Goal: Task Accomplishment & Management: Complete application form

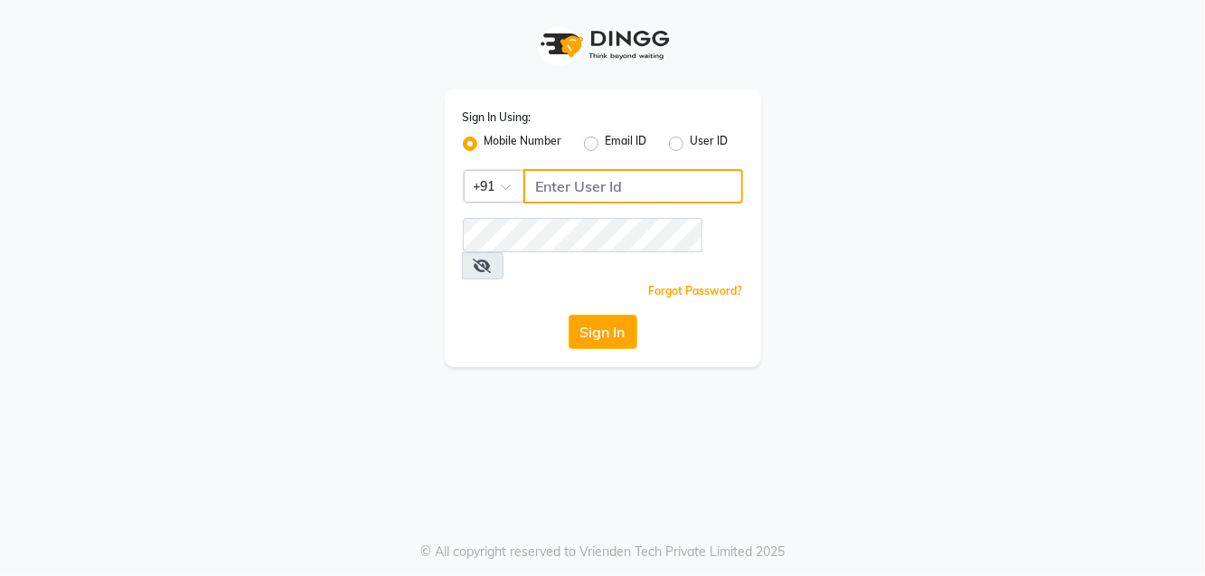
click at [611, 190] on input "Username" at bounding box center [633, 186] width 220 height 34
type input "9623982583"
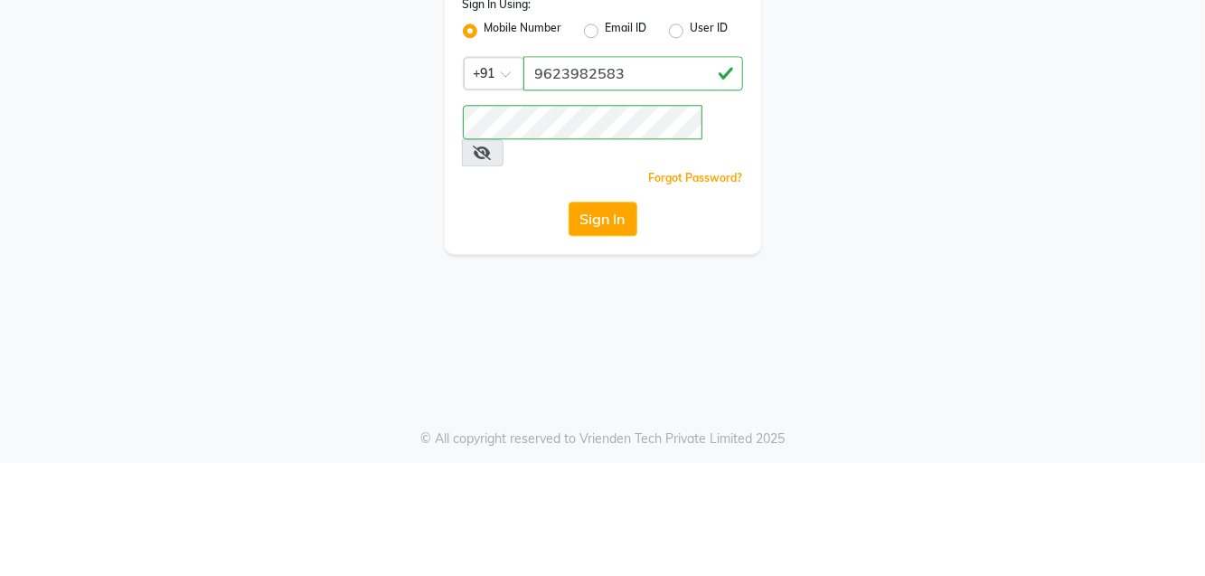
click at [596, 314] on button "Sign In" at bounding box center [602, 331] width 69 height 34
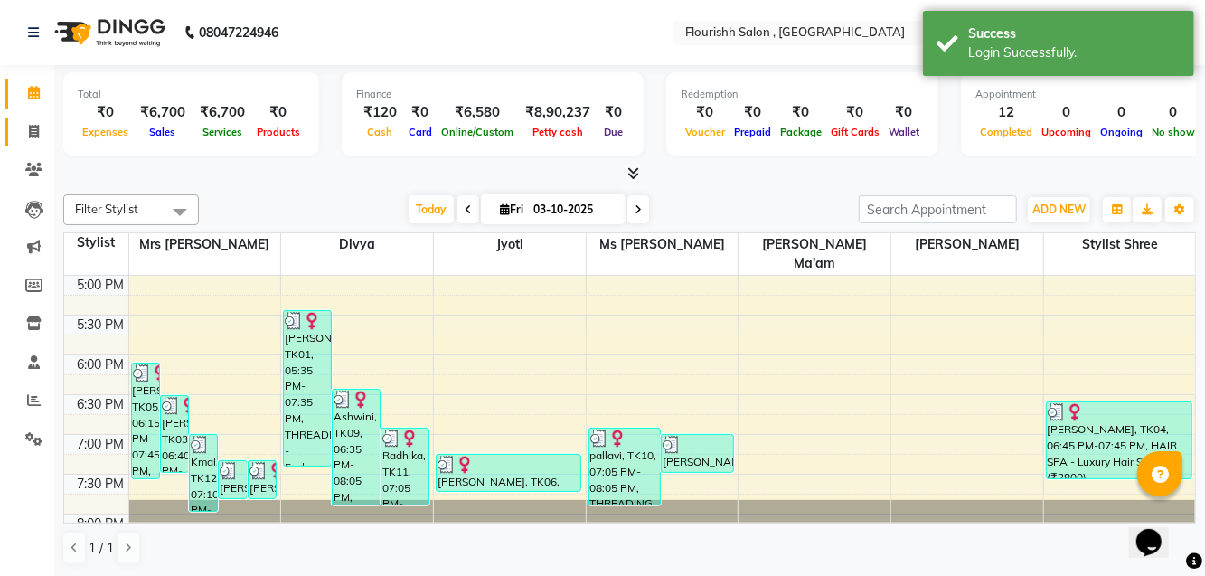
click at [47, 130] on span at bounding box center [34, 132] width 32 height 21
select select "service"
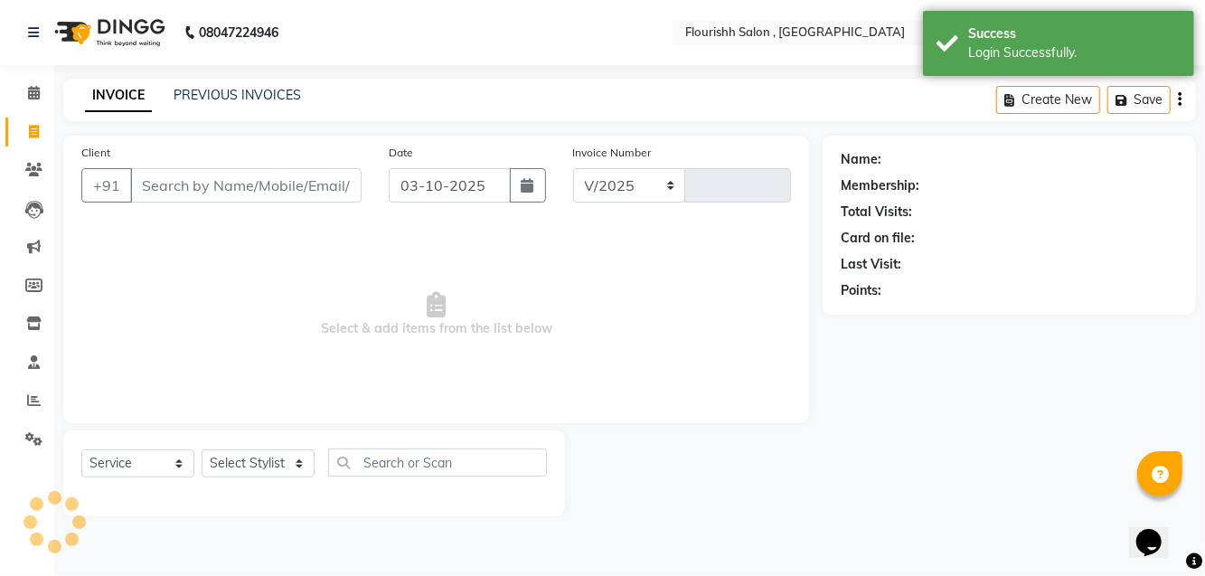
select select "4182"
type input "2267"
click at [253, 70] on div "08047224946 Select Location × Flourishh Salon , New Wakad English ENGLISH Españ…" at bounding box center [602, 288] width 1205 height 576
click at [232, 68] on div "08047224946 Select Location × Flourishh Salon , New Wakad English ENGLISH Españ…" at bounding box center [602, 288] width 1205 height 576
click at [241, 92] on link "PREVIOUS INVOICES" at bounding box center [237, 95] width 127 height 16
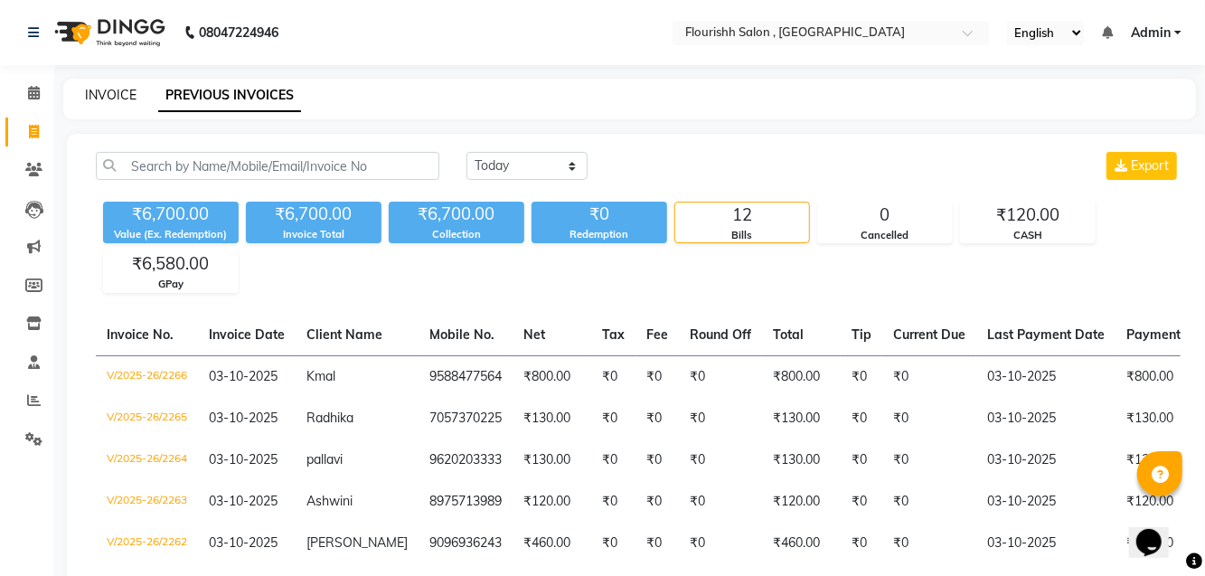
click at [94, 89] on link "INVOICE" at bounding box center [111, 95] width 52 height 16
select select "service"
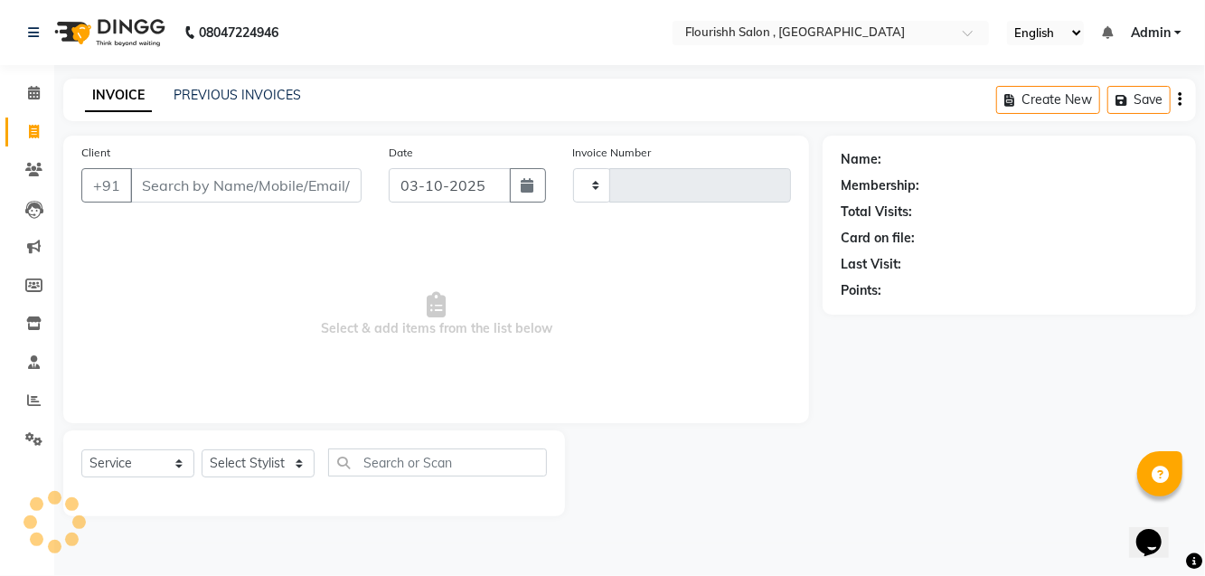
type input "2267"
select select "4182"
click at [231, 170] on input "Client" at bounding box center [245, 185] width 231 height 34
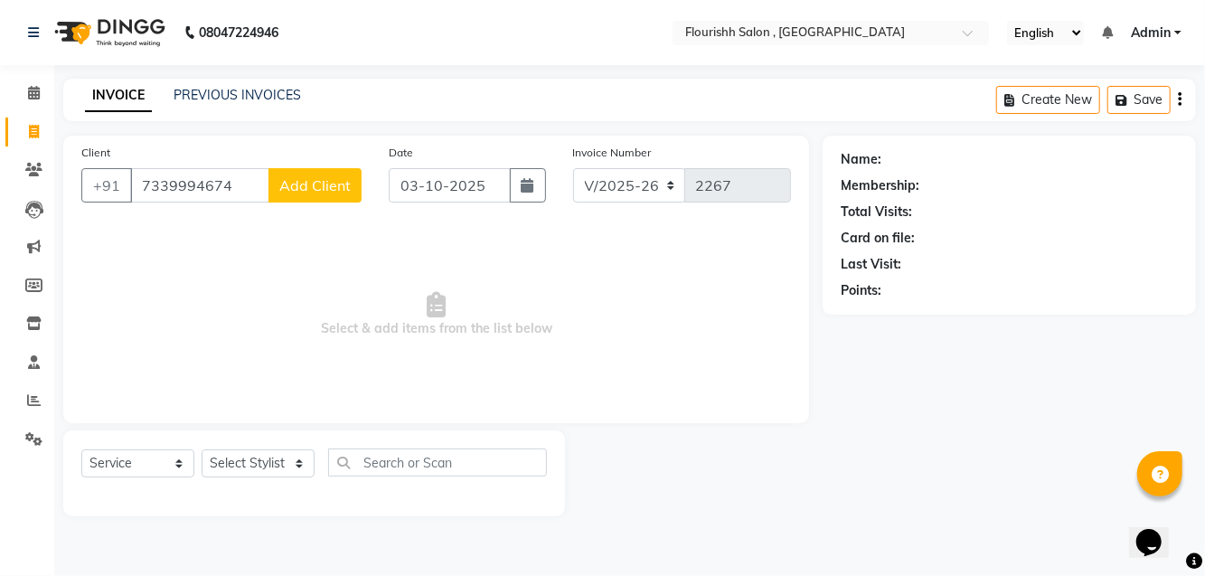
type input "7339994674"
click at [320, 188] on span "Add Client" at bounding box center [314, 185] width 71 height 18
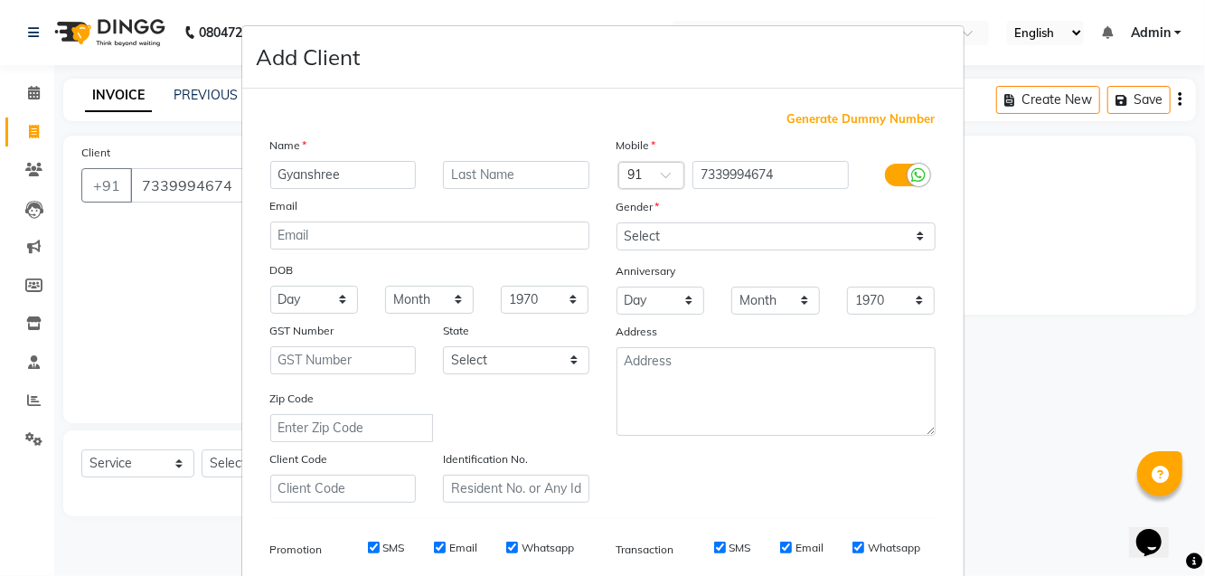
type input "Gyanshree"
click at [1041, 199] on ngb-modal-window "Add Client Generate Dummy Number Name Gyanshree Email DOB Day 01 02 03 04 05 06…" at bounding box center [602, 288] width 1205 height 576
click at [745, 242] on select "Select [DEMOGRAPHIC_DATA] [DEMOGRAPHIC_DATA] Other Prefer Not To Say" at bounding box center [775, 236] width 319 height 28
select select "[DEMOGRAPHIC_DATA]"
click at [616, 222] on select "Select [DEMOGRAPHIC_DATA] [DEMOGRAPHIC_DATA] Other Prefer Not To Say" at bounding box center [775, 236] width 319 height 28
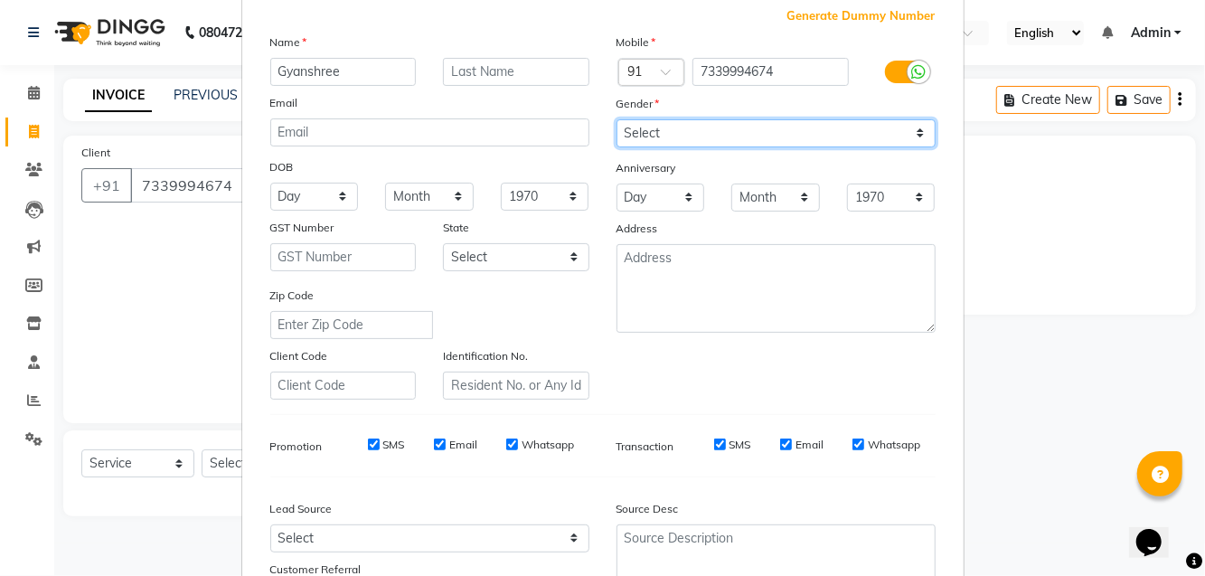
scroll to position [192, 0]
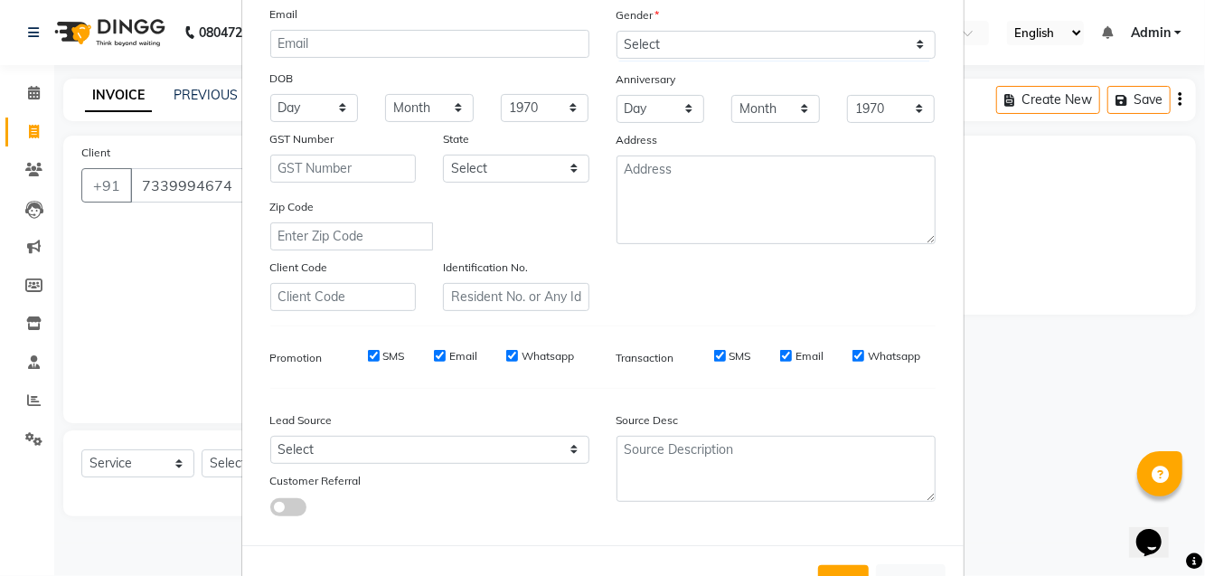
click at [831, 575] on button "Add" at bounding box center [843, 581] width 51 height 33
select select
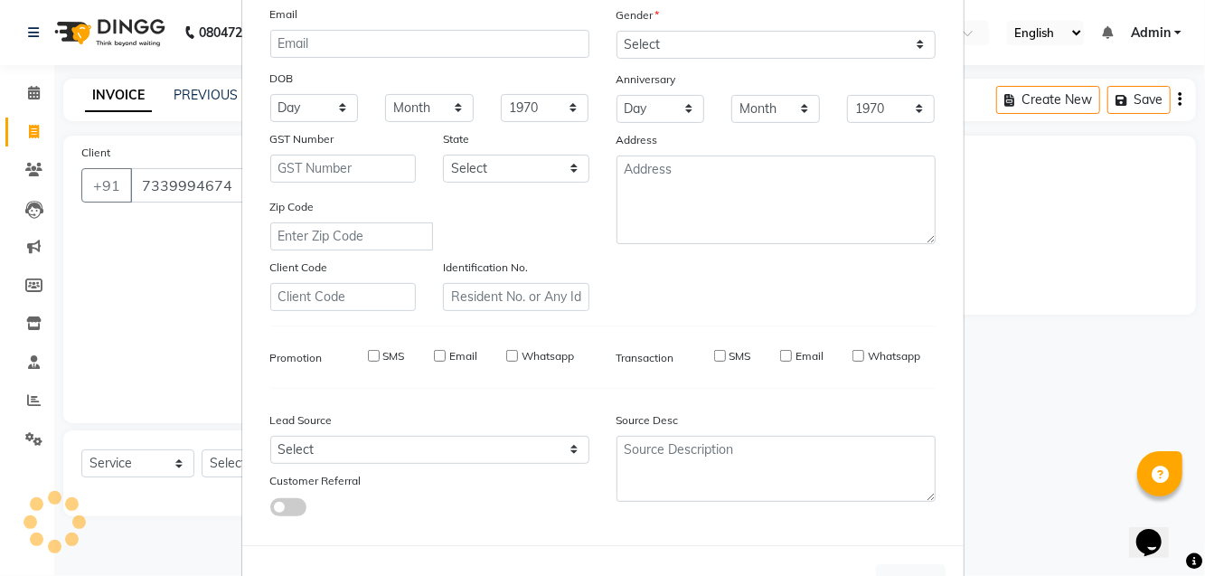
select select
checkbox input "false"
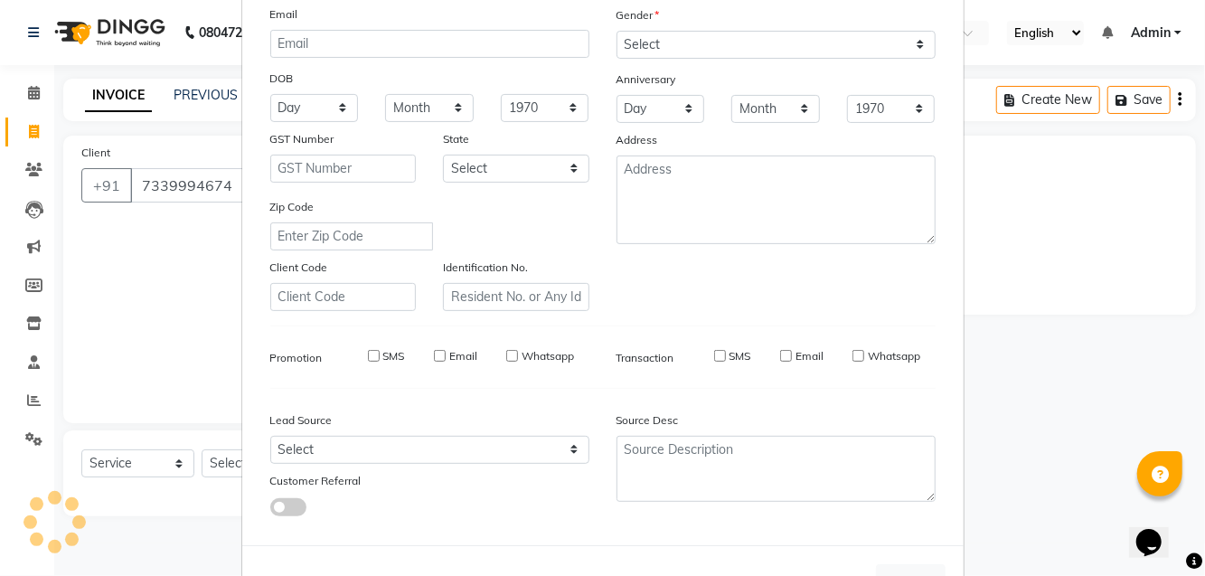
checkbox input "false"
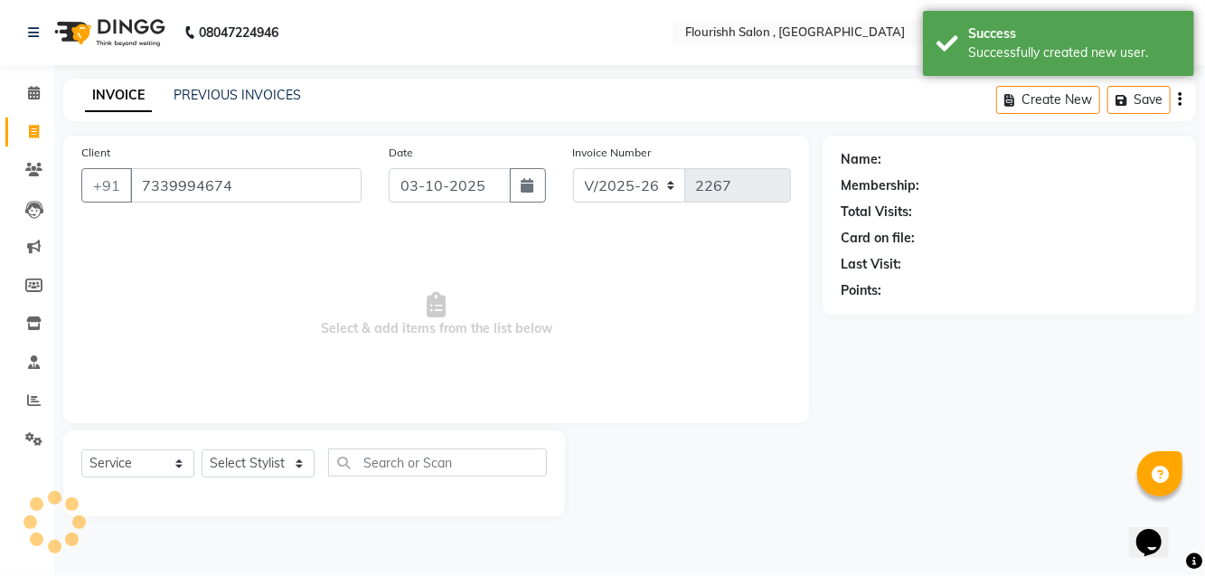
select select "1: Object"
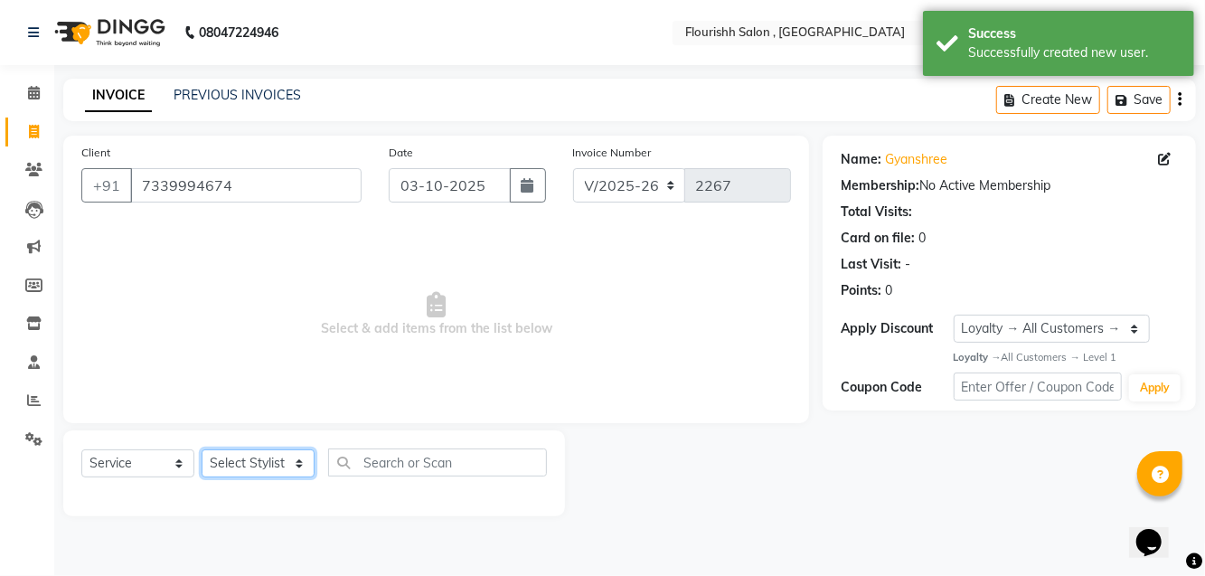
click at [256, 455] on select "Select Stylist [PERSON_NAME] jyoti Manager Mrs [PERSON_NAME] Ms [PERSON_NAME] […" at bounding box center [258, 463] width 113 height 28
select select "83358"
click at [202, 449] on select "Select Stylist [PERSON_NAME] jyoti Manager Mrs [PERSON_NAME] Ms [PERSON_NAME] […" at bounding box center [258, 463] width 113 height 28
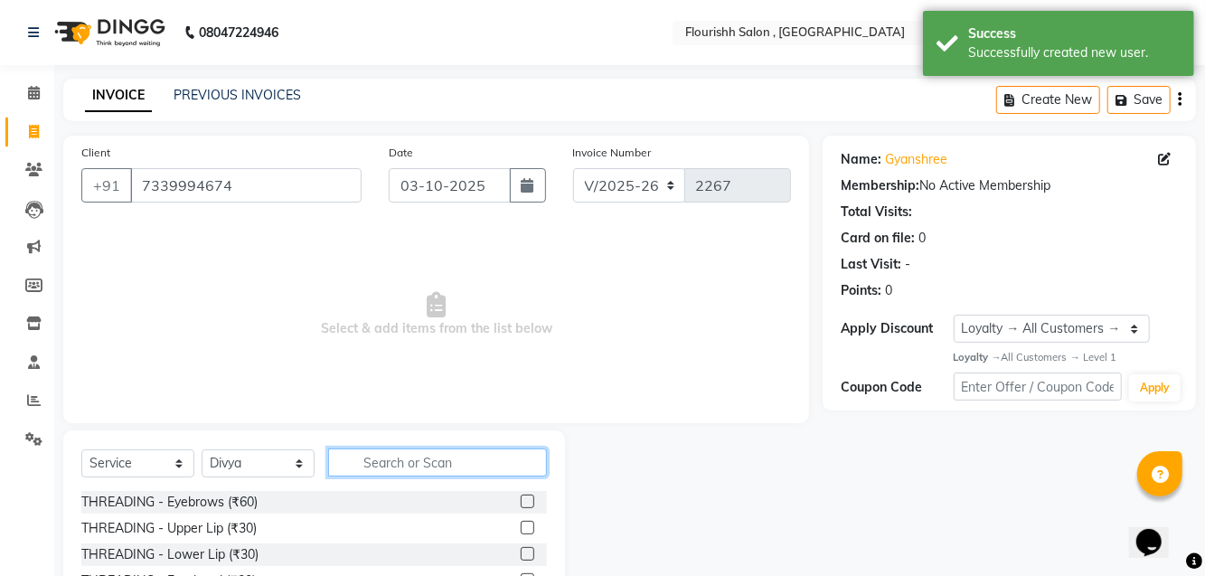
click at [407, 464] on input "text" at bounding box center [437, 462] width 219 height 28
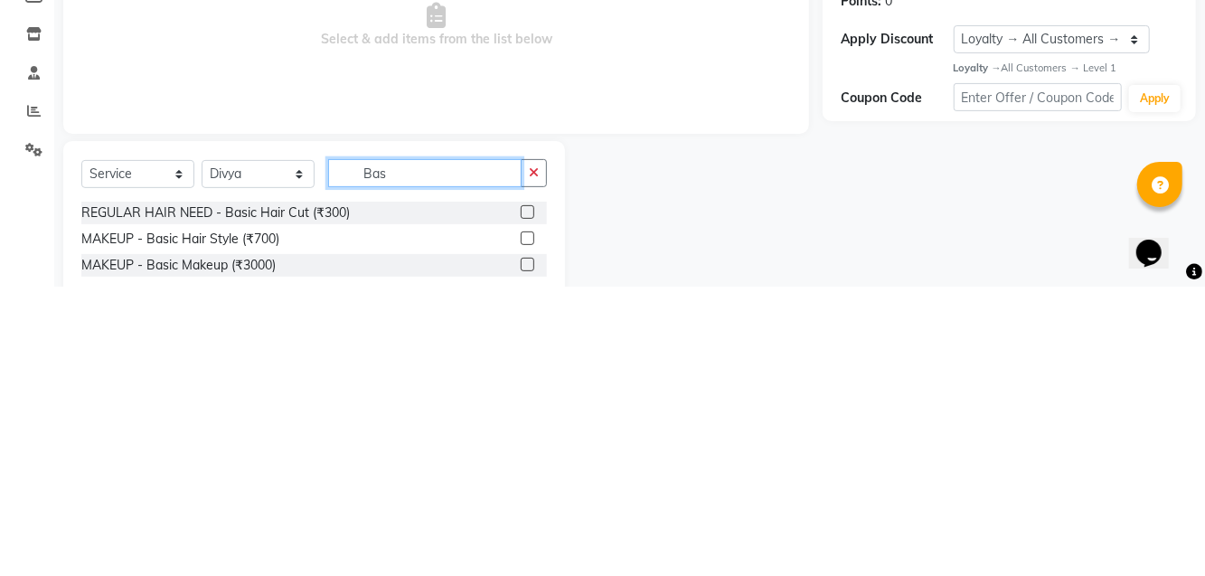
type input "Bas"
click at [370, 493] on div "REGULAR HAIR NEED - Basic Hair Cut (₹300)" at bounding box center [313, 502] width 465 height 23
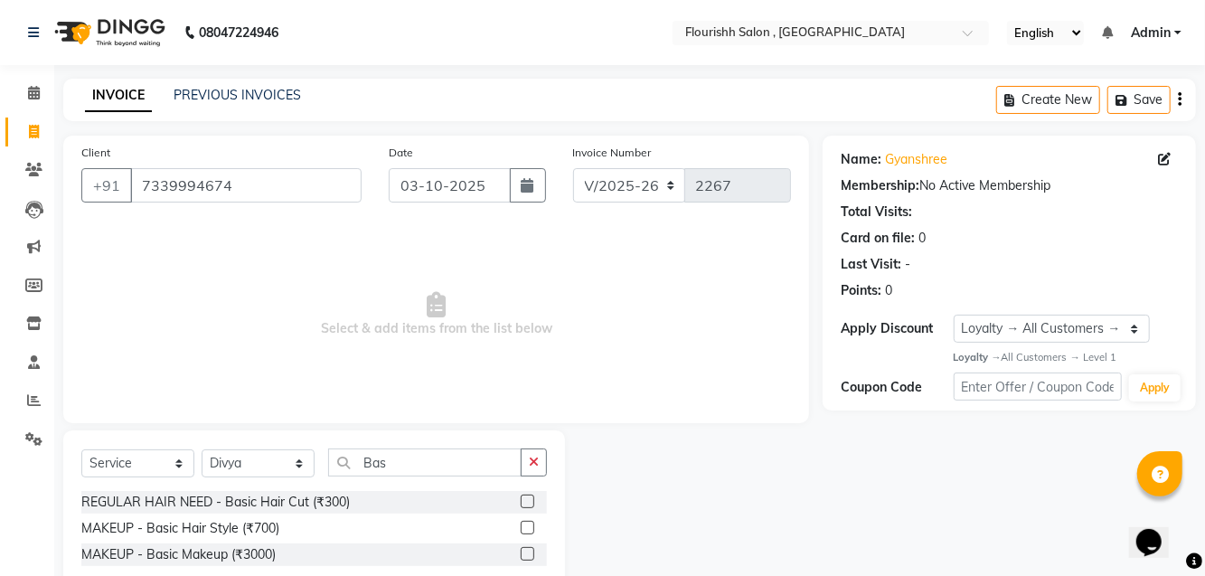
click at [258, 497] on div "REGULAR HAIR NEED - Basic Hair Cut (₹300)" at bounding box center [215, 502] width 268 height 19
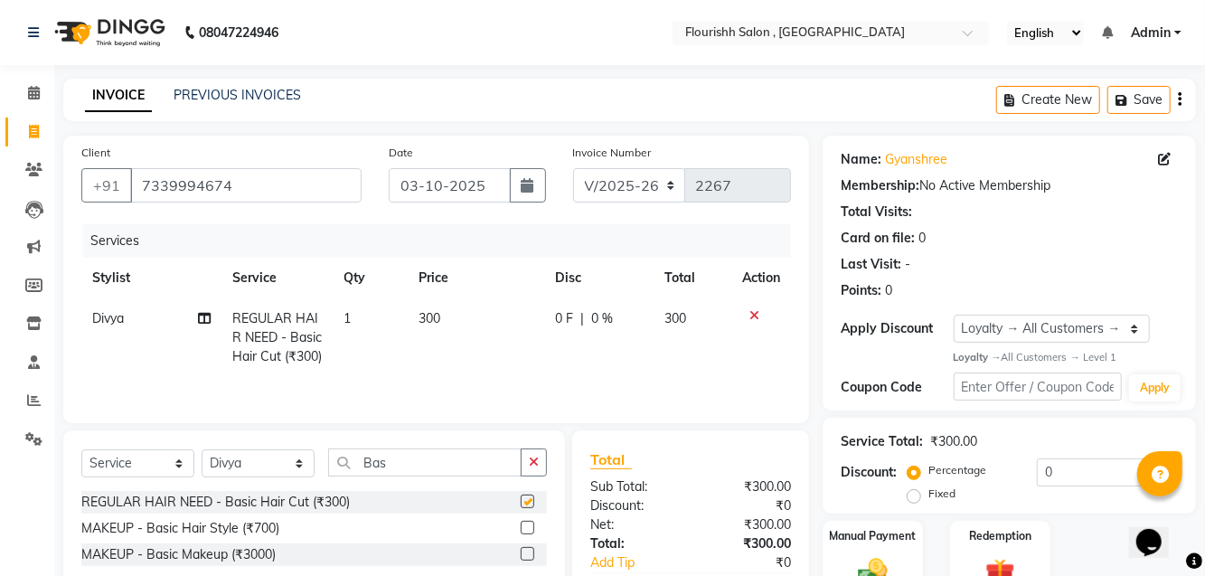
checkbox input "false"
click at [434, 317] on span "300" at bounding box center [429, 318] width 22 height 16
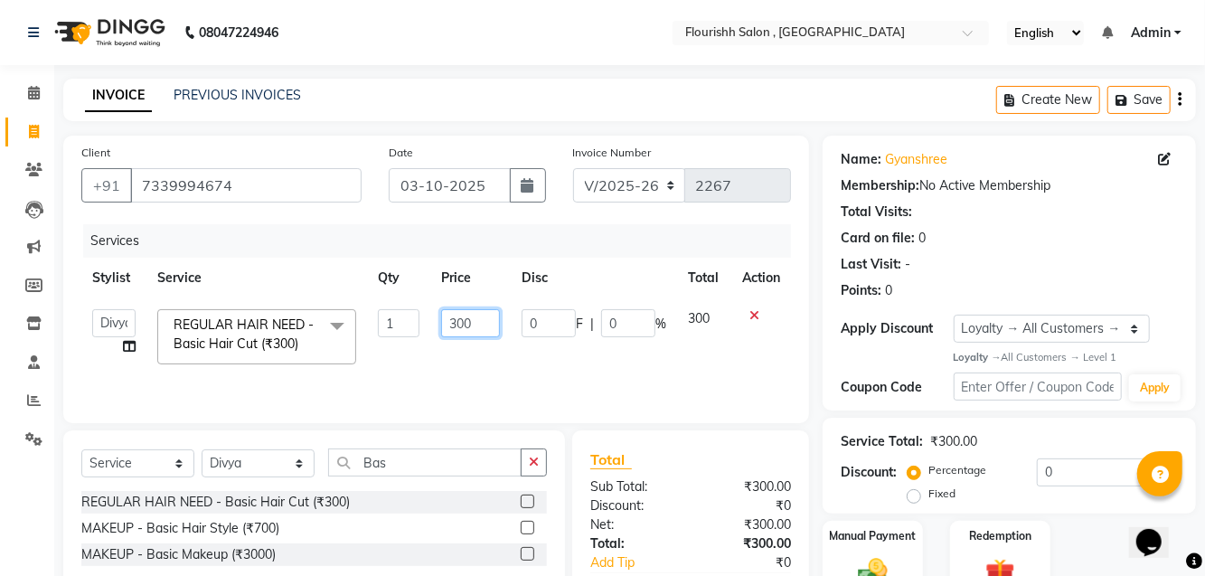
click at [472, 324] on input "300" at bounding box center [470, 323] width 59 height 28
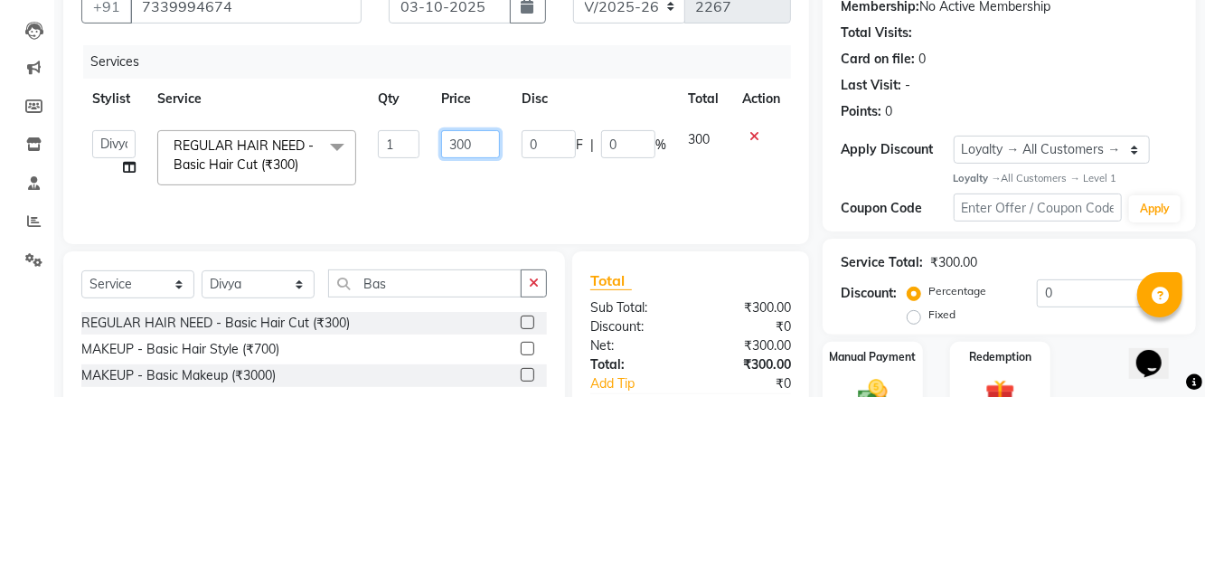
click at [473, 318] on input "300" at bounding box center [470, 323] width 59 height 28
type input "3"
type input "520"
click at [719, 389] on div "Services Stylist Service Qty Price Disc Total Action Divya jyoti Manager Mrs [P…" at bounding box center [435, 314] width 709 height 181
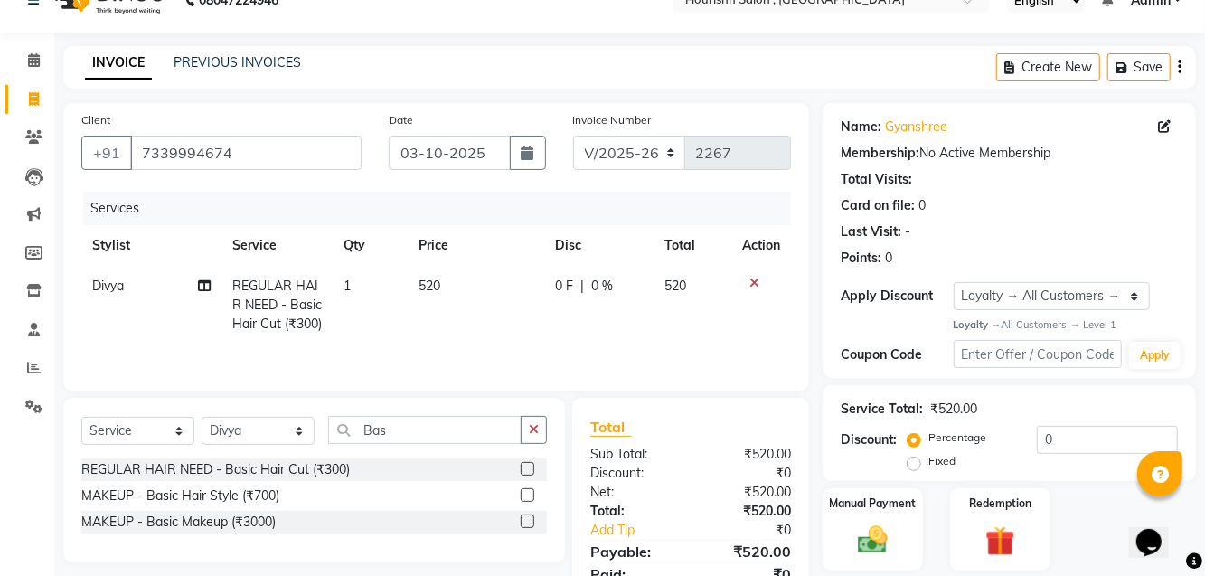
scroll to position [51, 0]
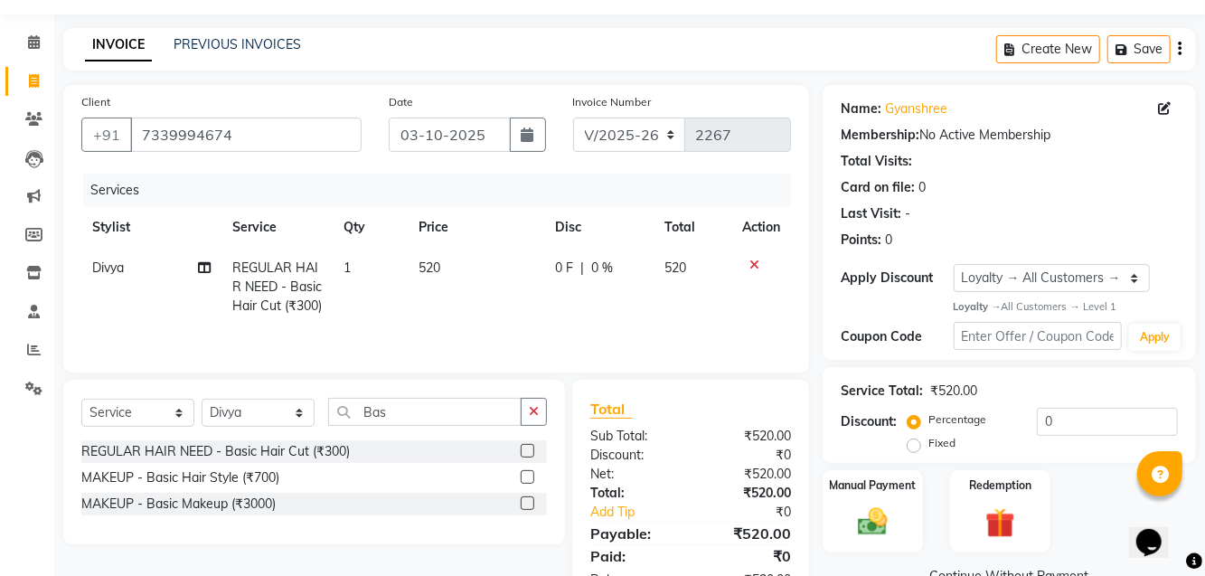
click at [860, 504] on img at bounding box center [873, 521] width 48 height 34
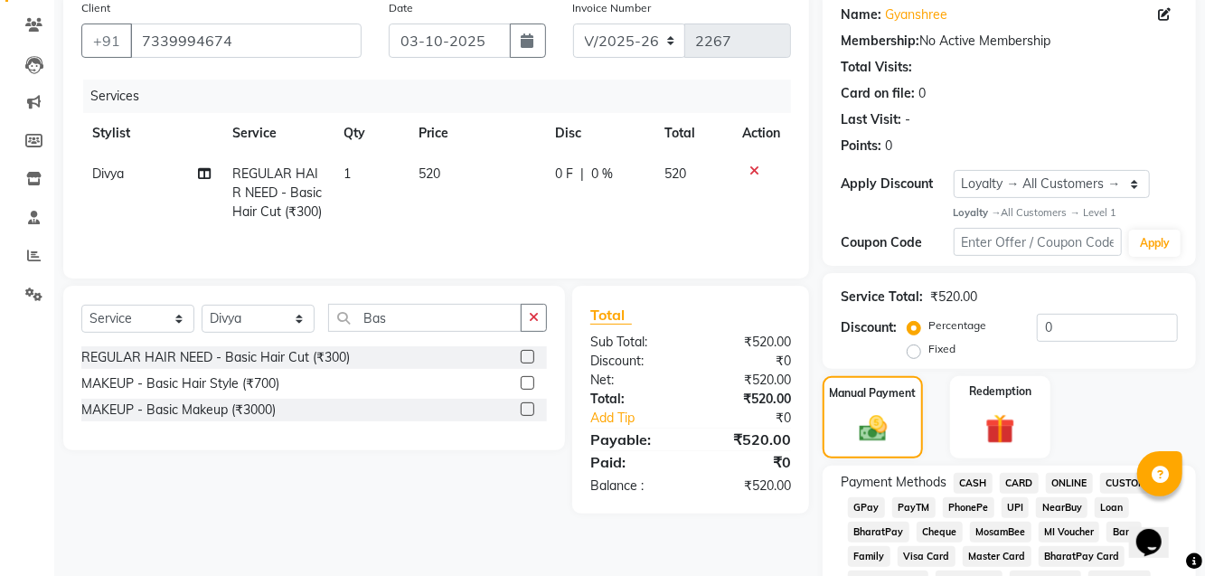
scroll to position [141, 0]
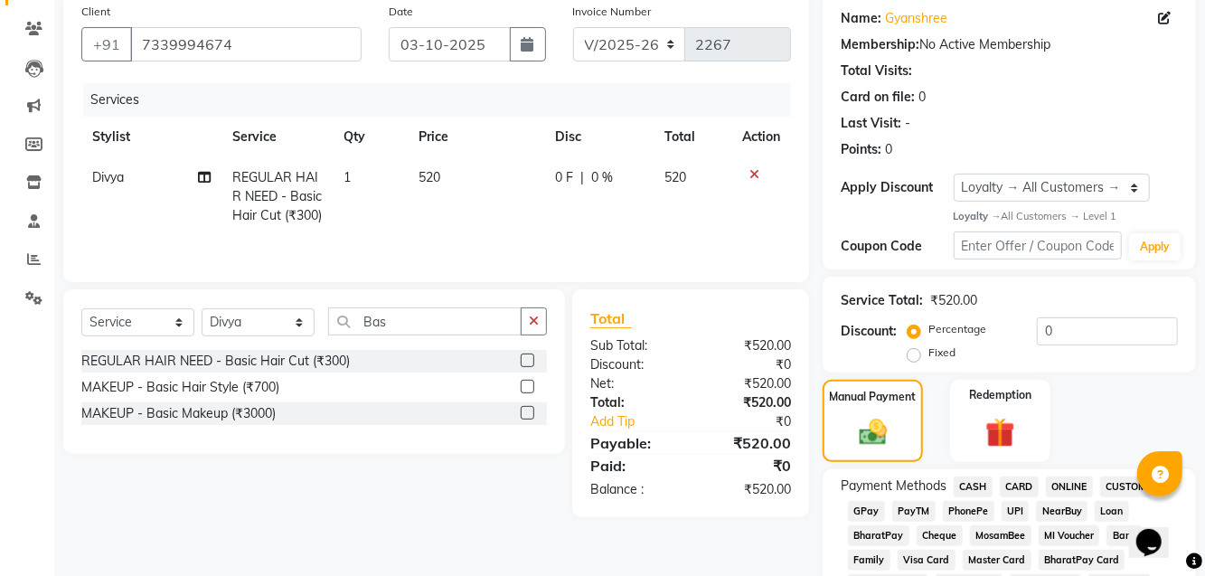
click at [869, 510] on span "GPay" at bounding box center [866, 511] width 37 height 21
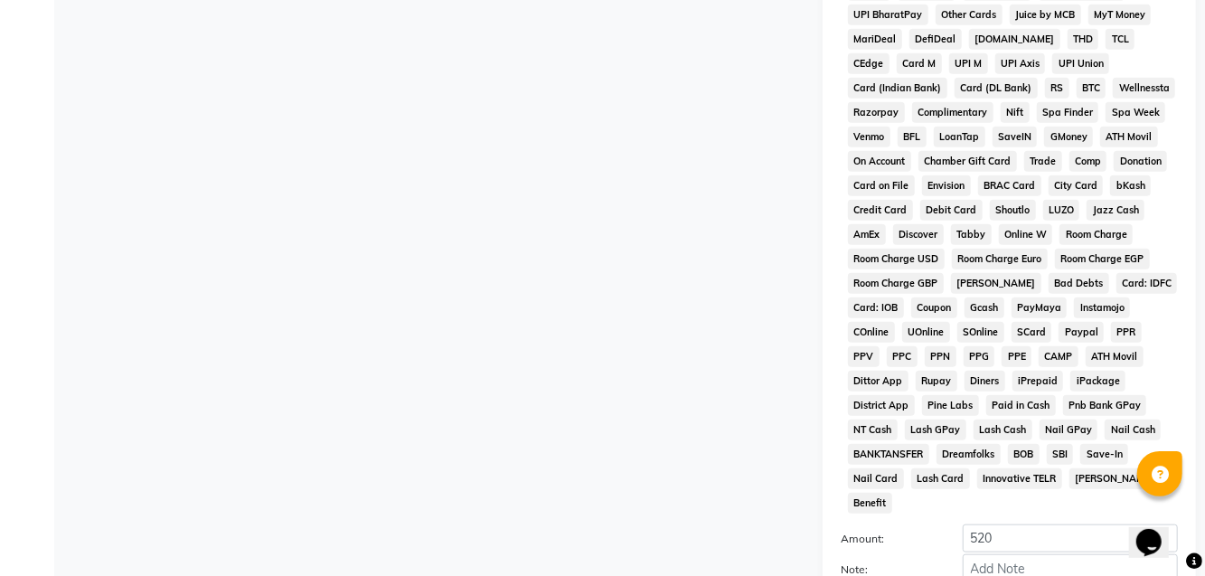
scroll to position [802, 0]
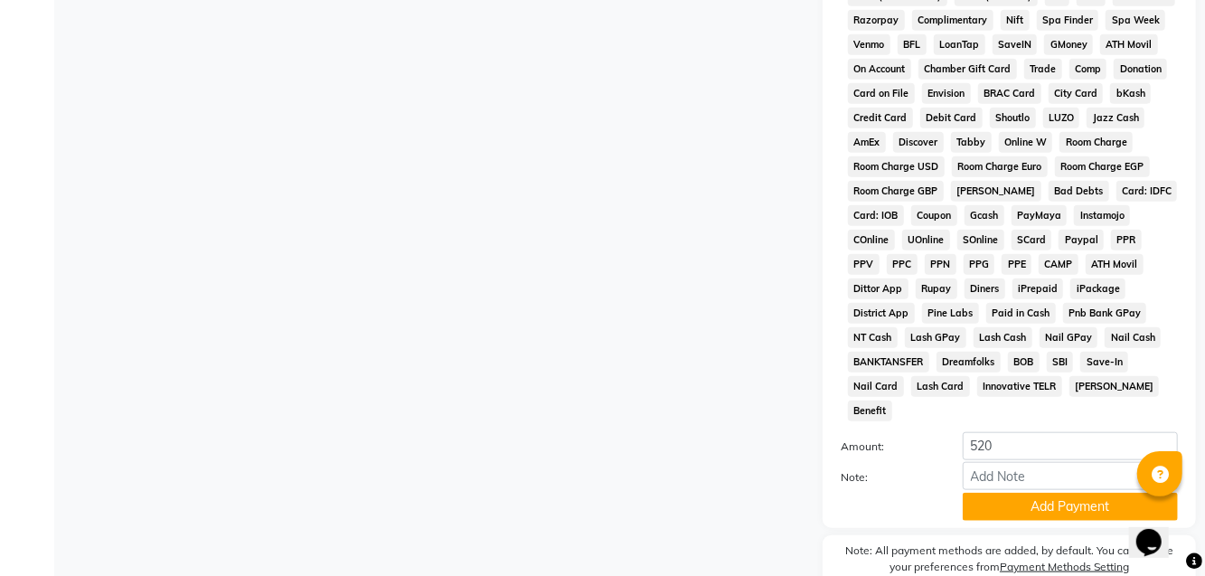
click at [1057, 493] on button "Add Payment" at bounding box center [1069, 507] width 215 height 28
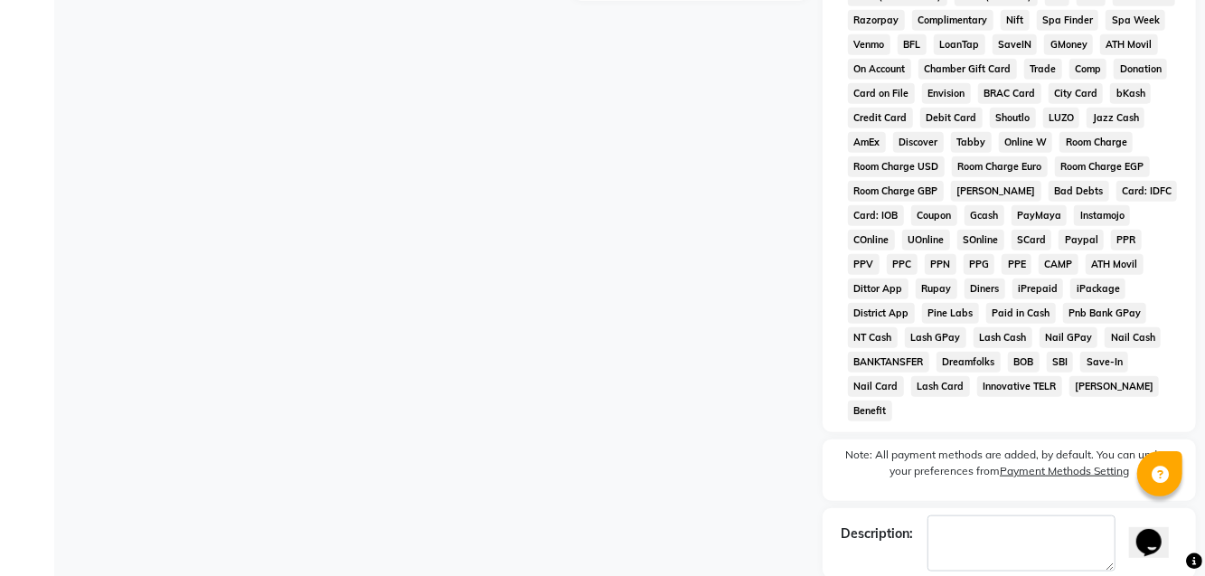
checkbox input "false"
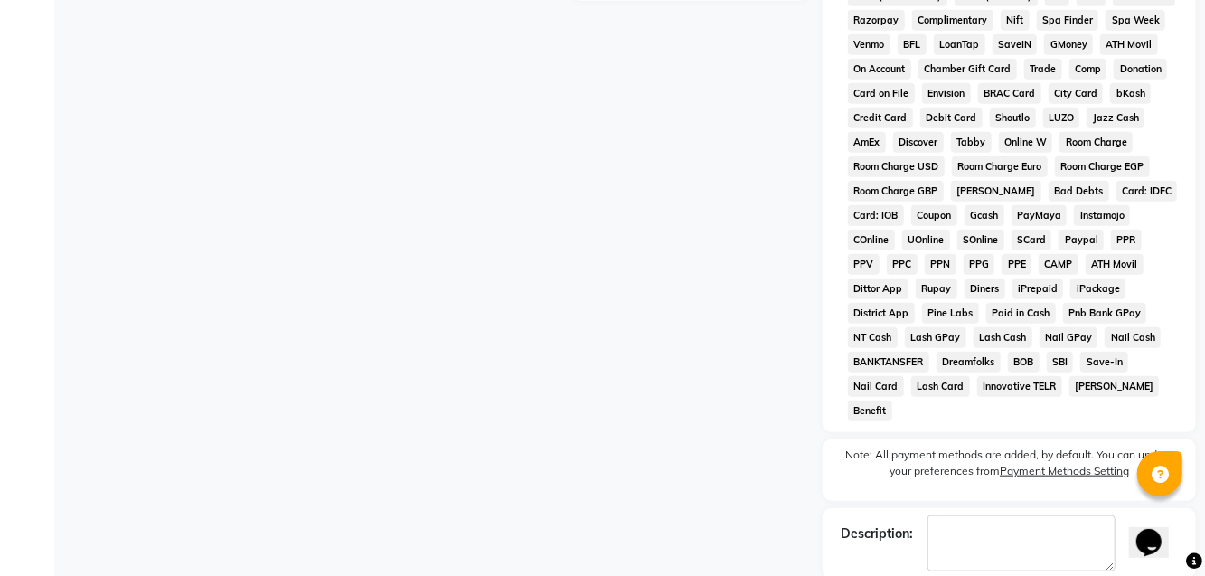
checkbox input "false"
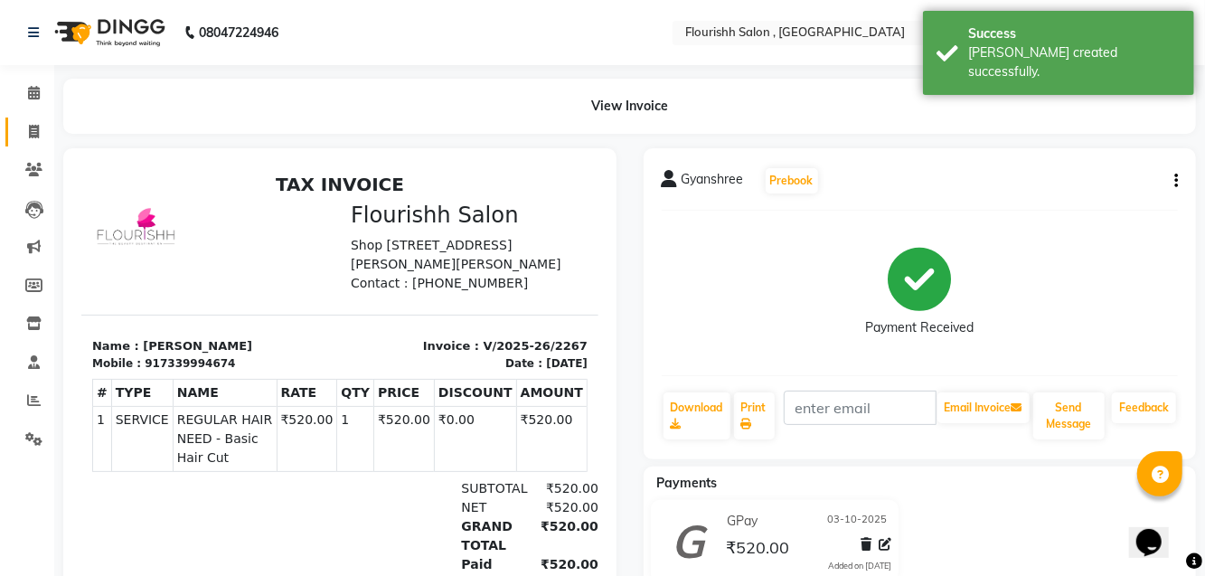
click at [36, 125] on icon at bounding box center [34, 132] width 10 height 14
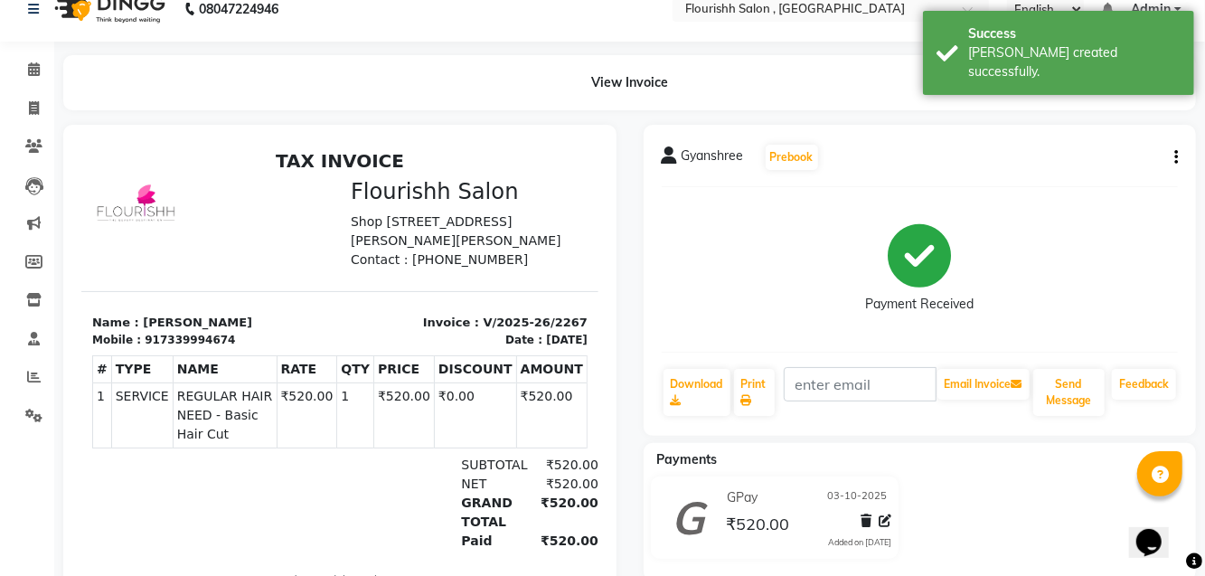
select select "service"
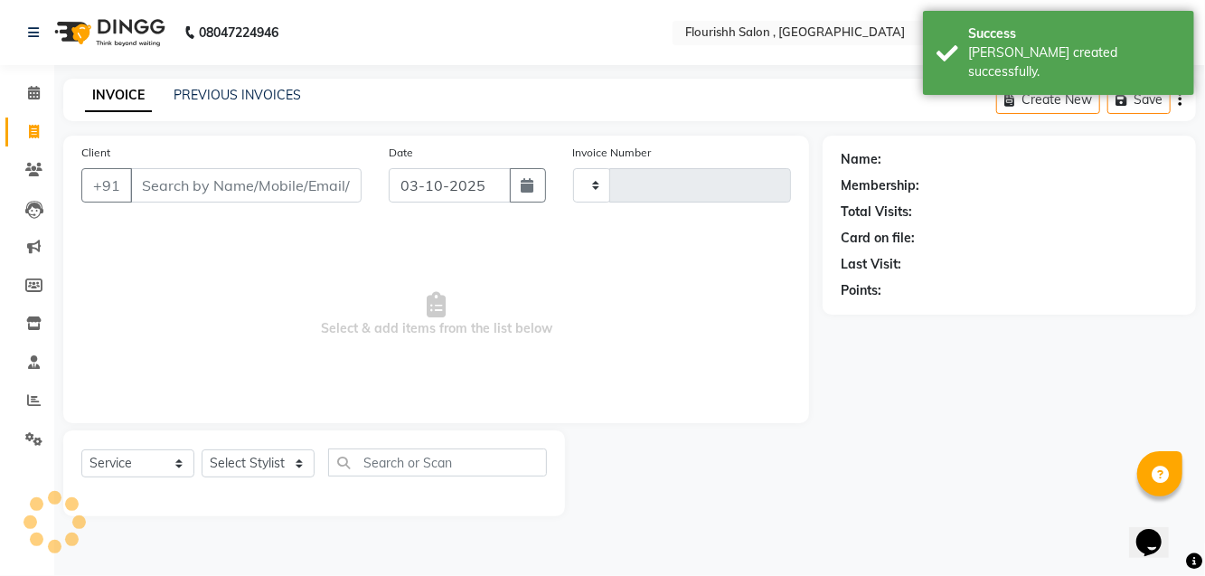
type input "2268"
select select "4182"
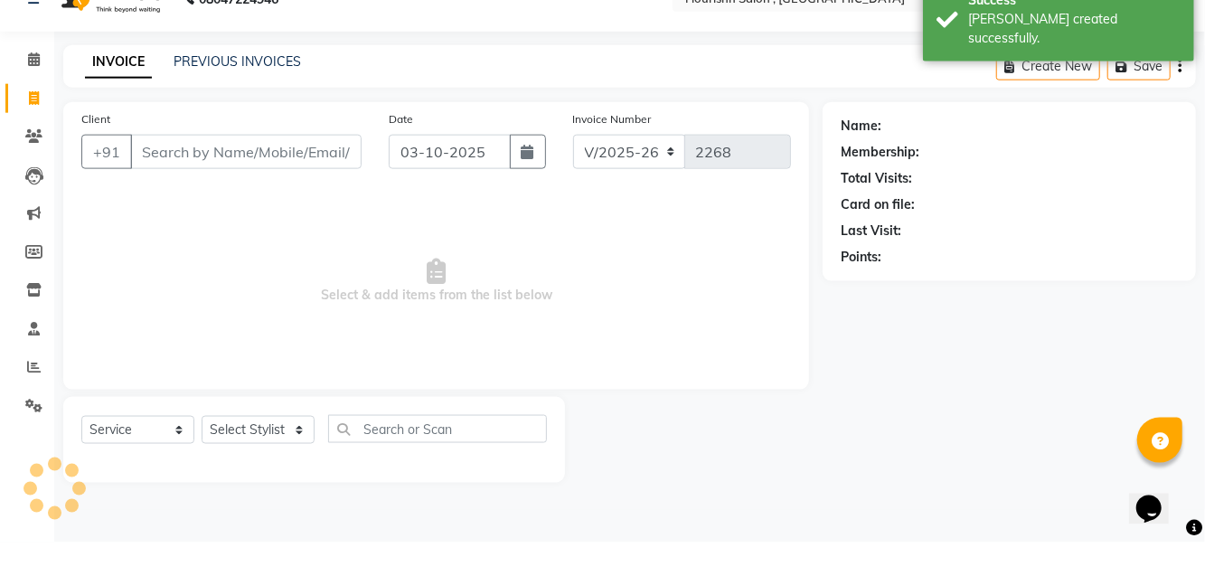
click at [277, 137] on div "Client +91 Date [DATE] Invoice Number V/2025 V/[PHONE_NUMBER] Select & add item…" at bounding box center [436, 279] width 746 height 287
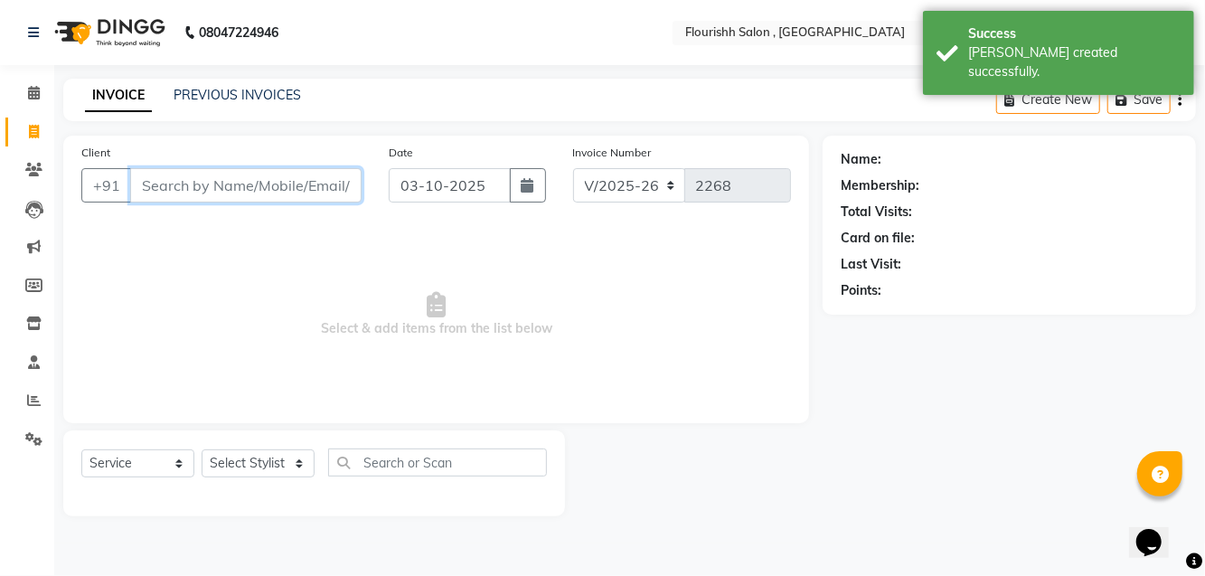
click at [244, 183] on input "Client" at bounding box center [245, 185] width 231 height 34
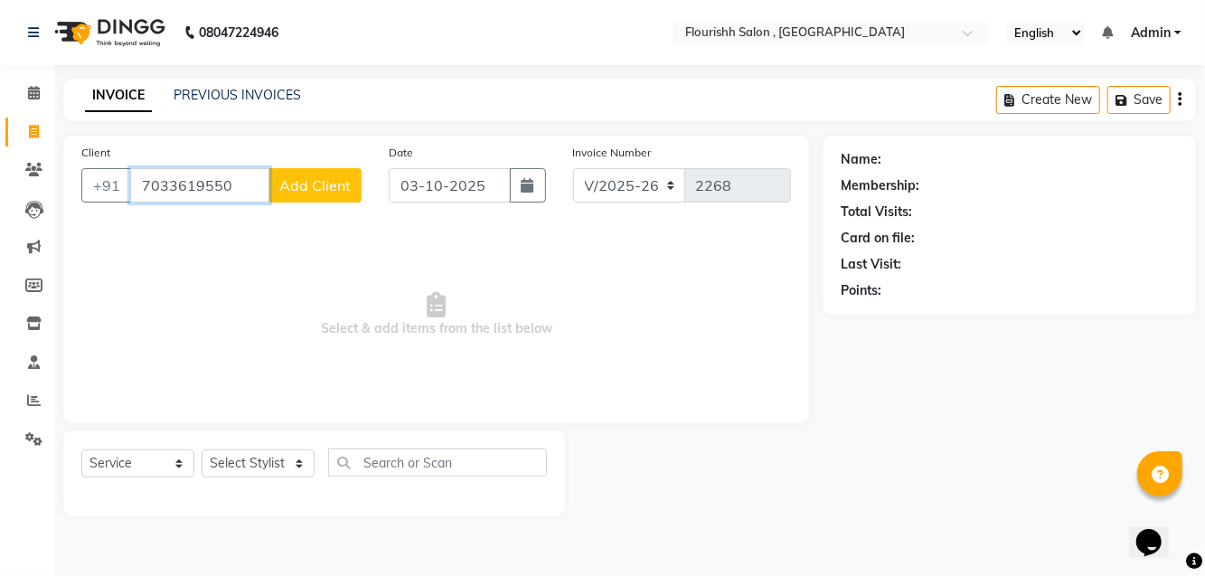
type input "7033619550"
click at [330, 178] on span "Add Client" at bounding box center [314, 185] width 71 height 18
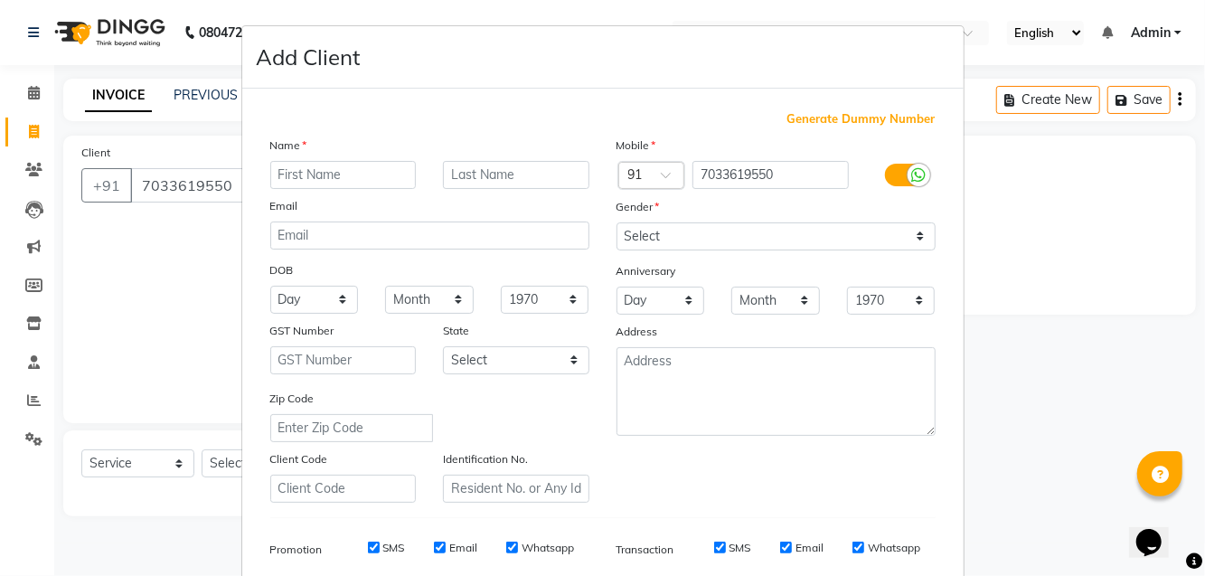
click at [329, 178] on input "text" at bounding box center [343, 175] width 146 height 28
type input "Shweta"
click at [706, 233] on select "Select [DEMOGRAPHIC_DATA] [DEMOGRAPHIC_DATA] Other Prefer Not To Say" at bounding box center [775, 236] width 319 height 28
select select "[DEMOGRAPHIC_DATA]"
click at [616, 222] on select "Select [DEMOGRAPHIC_DATA] [DEMOGRAPHIC_DATA] Other Prefer Not To Say" at bounding box center [775, 236] width 319 height 28
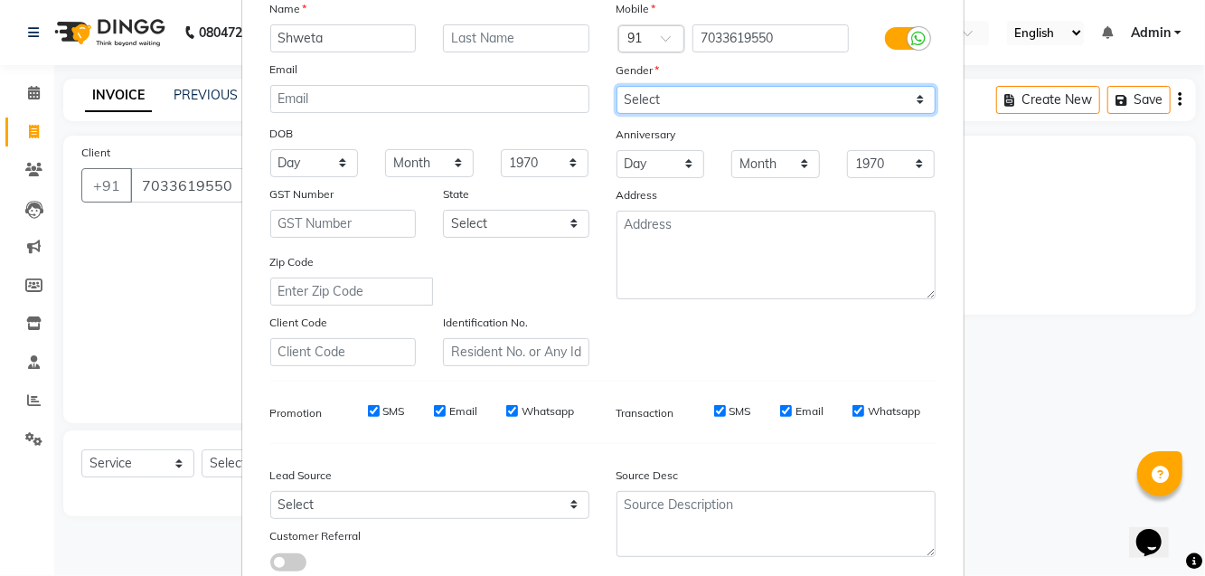
scroll to position [192, 0]
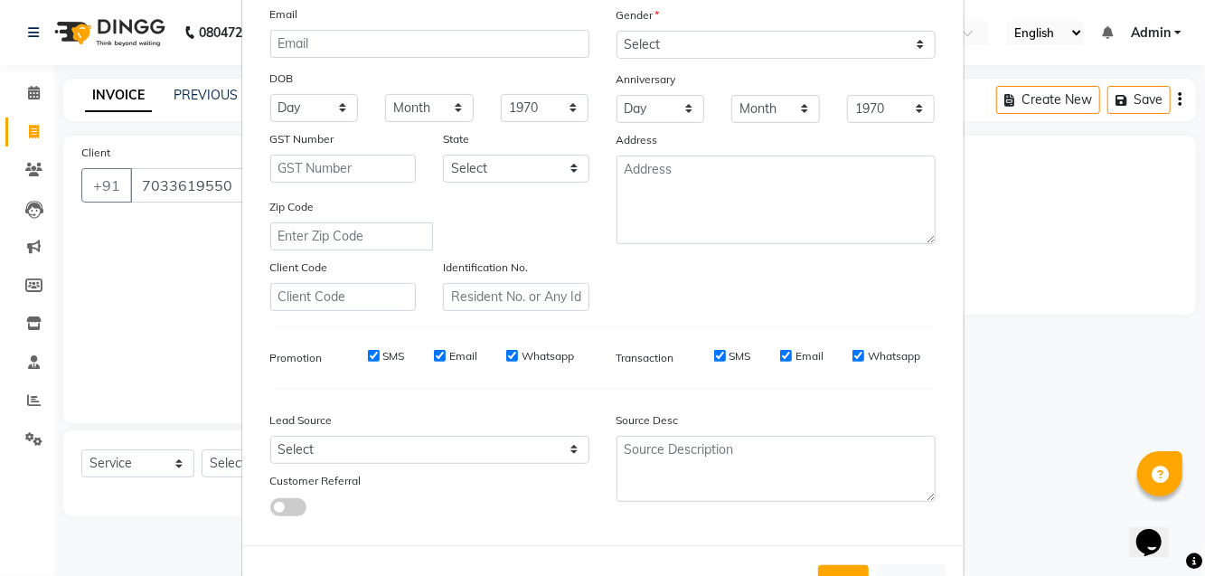
click at [859, 568] on button "Add" at bounding box center [843, 581] width 51 height 33
select select
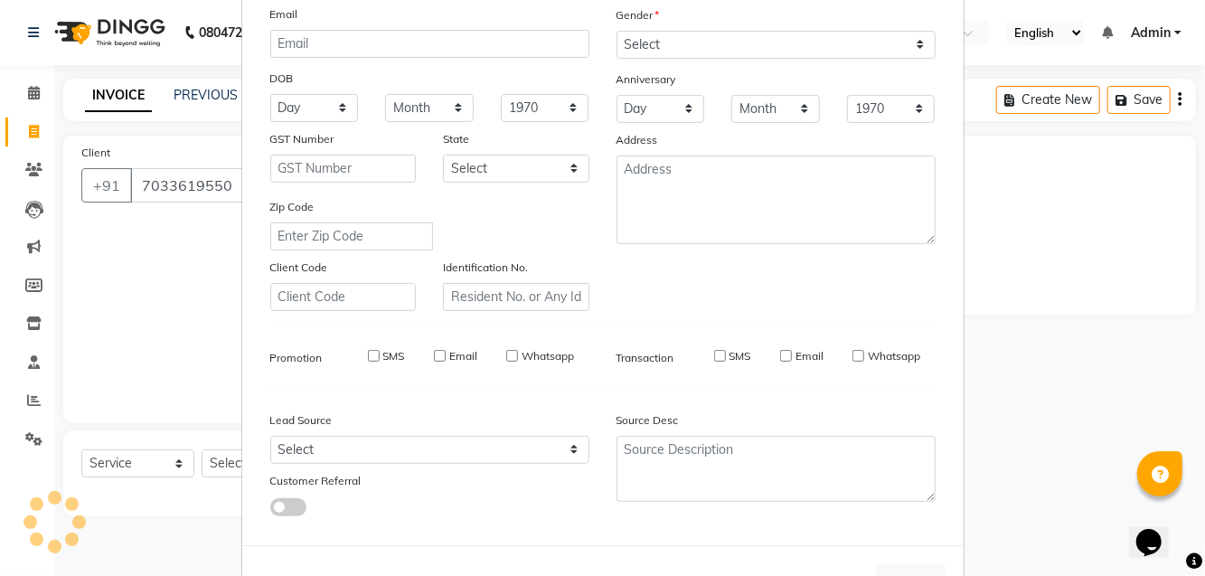
select select
checkbox input "false"
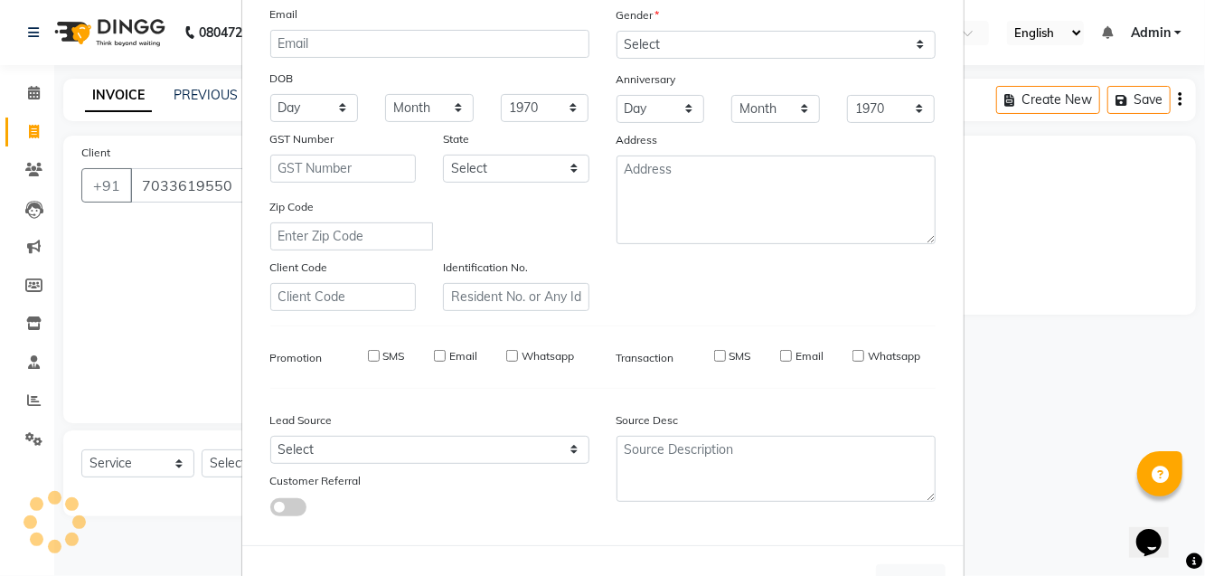
checkbox input "false"
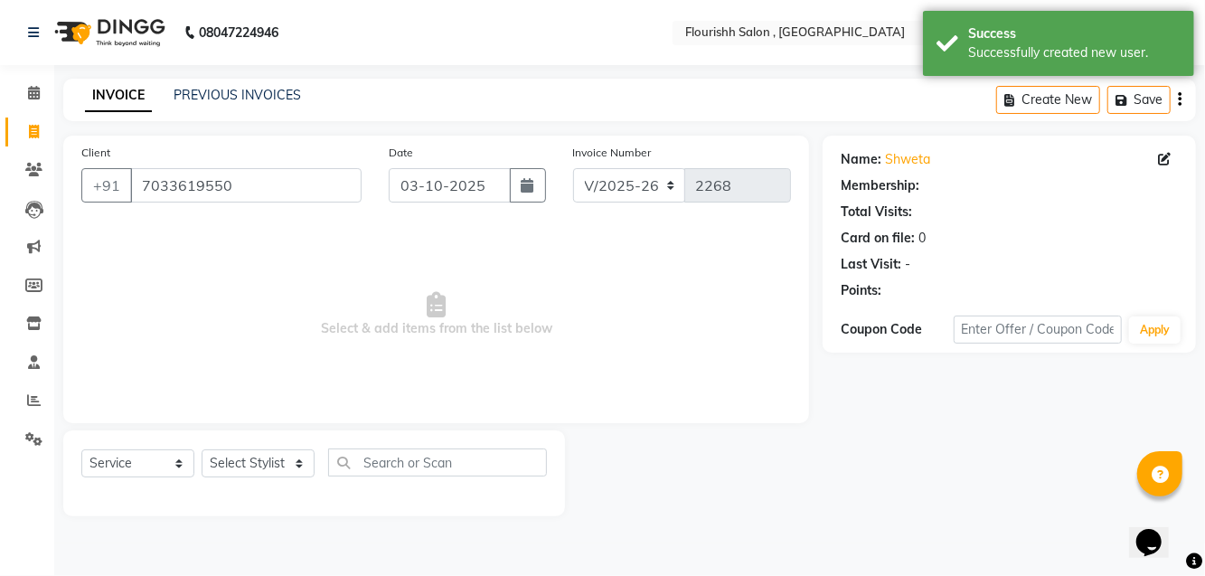
select select "1: Object"
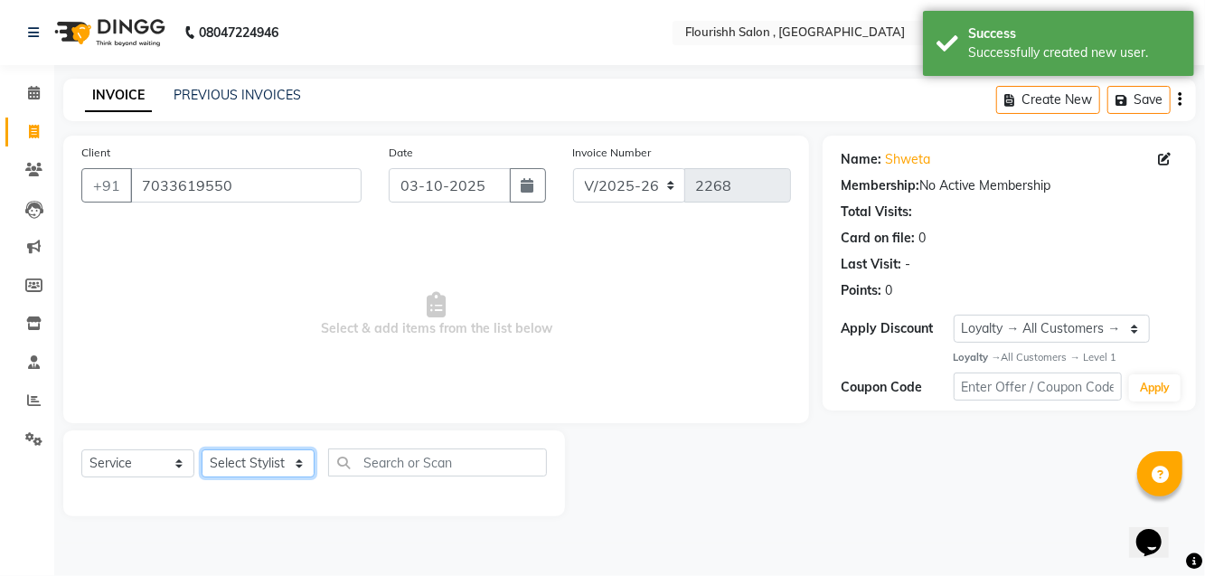
click at [249, 450] on select "Select Stylist [PERSON_NAME] jyoti Manager Mrs [PERSON_NAME] Ms [PERSON_NAME] […" at bounding box center [258, 463] width 113 height 28
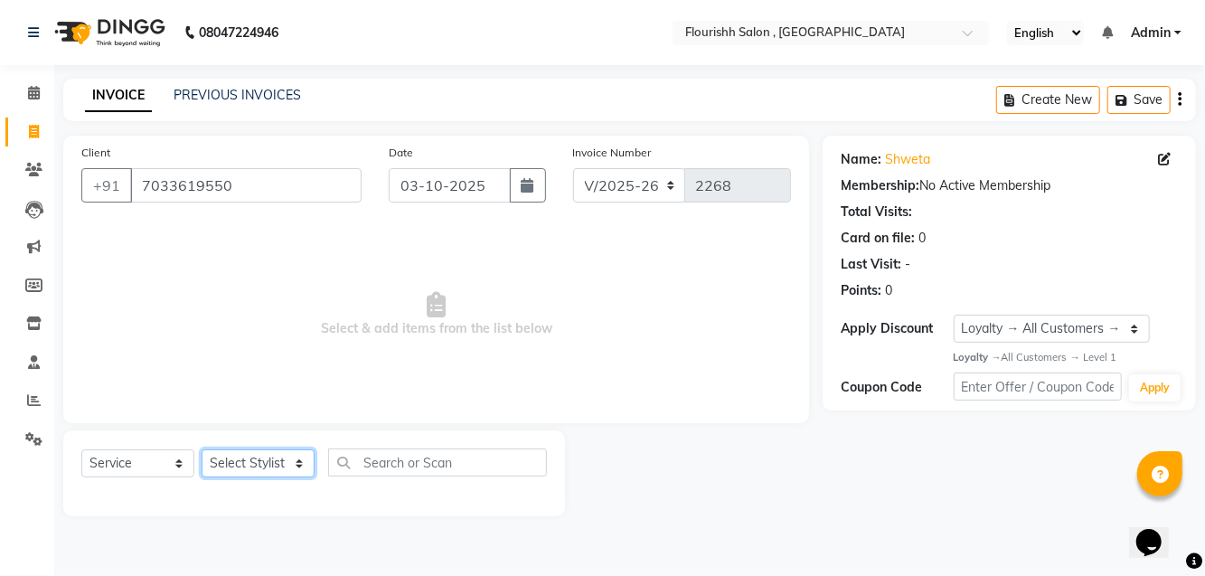
select select "50665"
click at [202, 449] on select "Select Stylist [PERSON_NAME] jyoti Manager Mrs [PERSON_NAME] Ms [PERSON_NAME] […" at bounding box center [258, 463] width 113 height 28
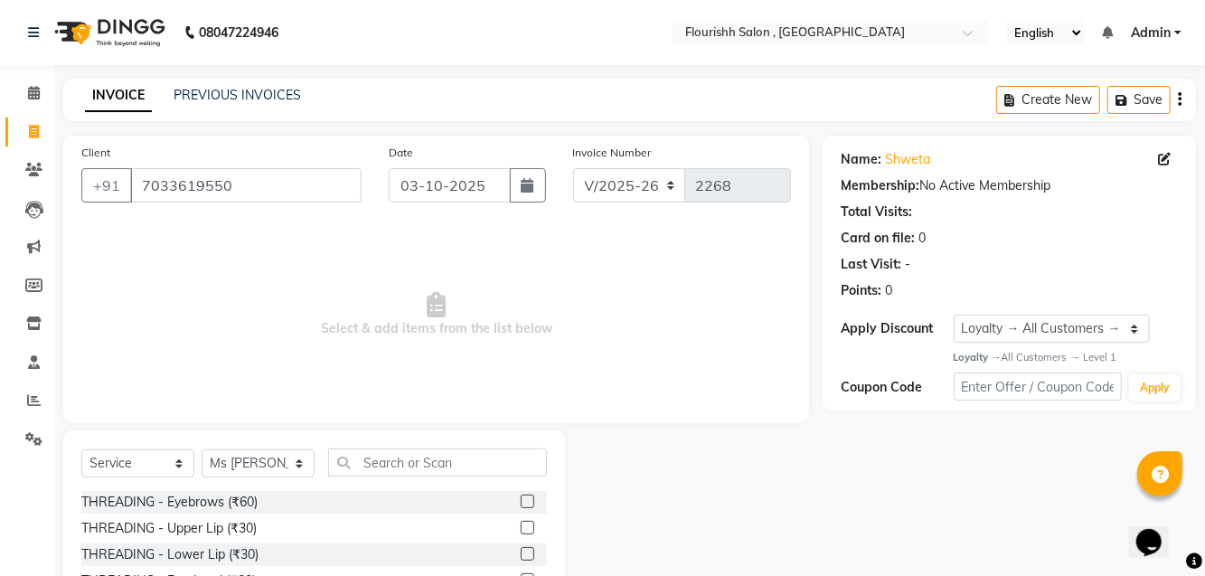
click at [219, 502] on div "THREADING - Eyebrows (₹60)" at bounding box center [169, 502] width 176 height 19
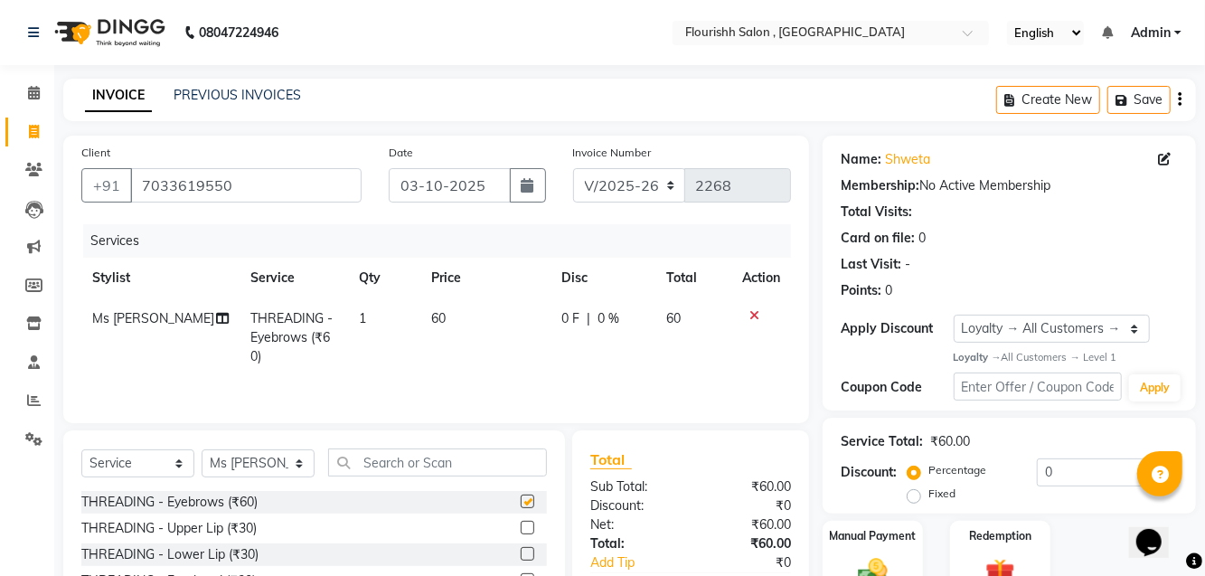
checkbox input "false"
click at [418, 459] on input "text" at bounding box center [437, 462] width 219 height 28
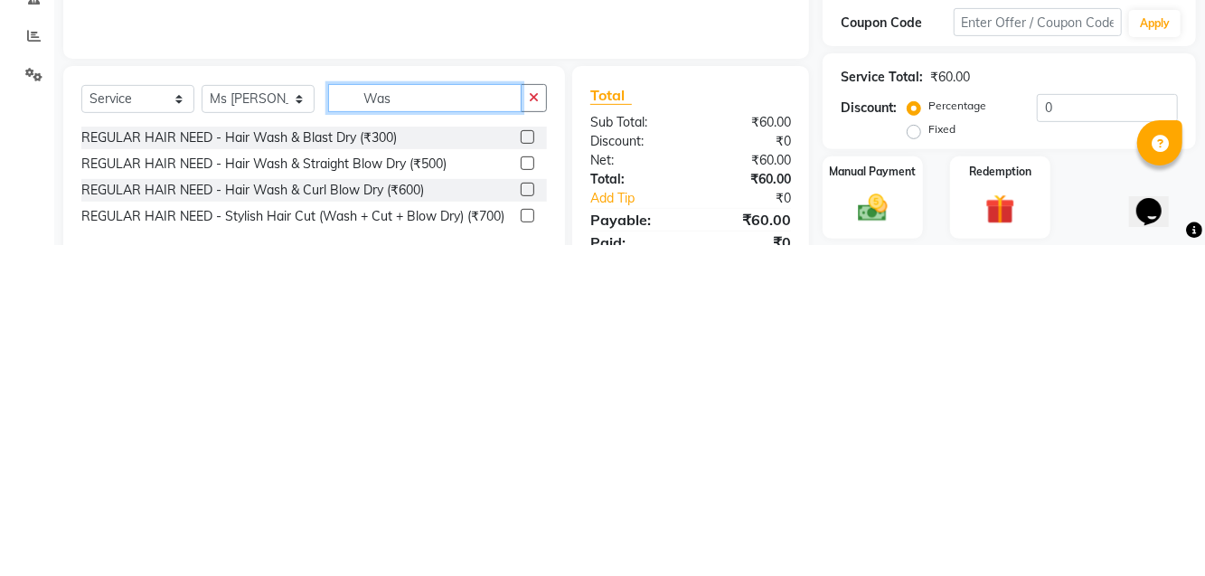
type input "Was"
click at [439, 497] on div "REGULAR HAIR NEED - Hair Wash & Straight Blow Dry (₹500)" at bounding box center [263, 494] width 365 height 19
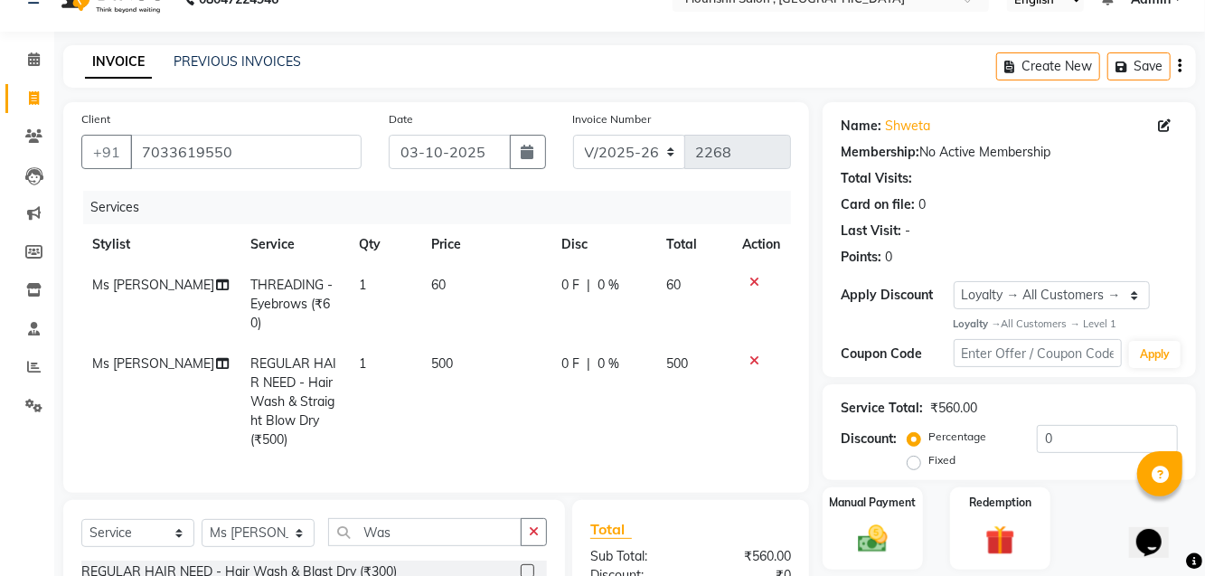
checkbox input "false"
click at [902, 518] on div "Manual Payment" at bounding box center [872, 528] width 100 height 82
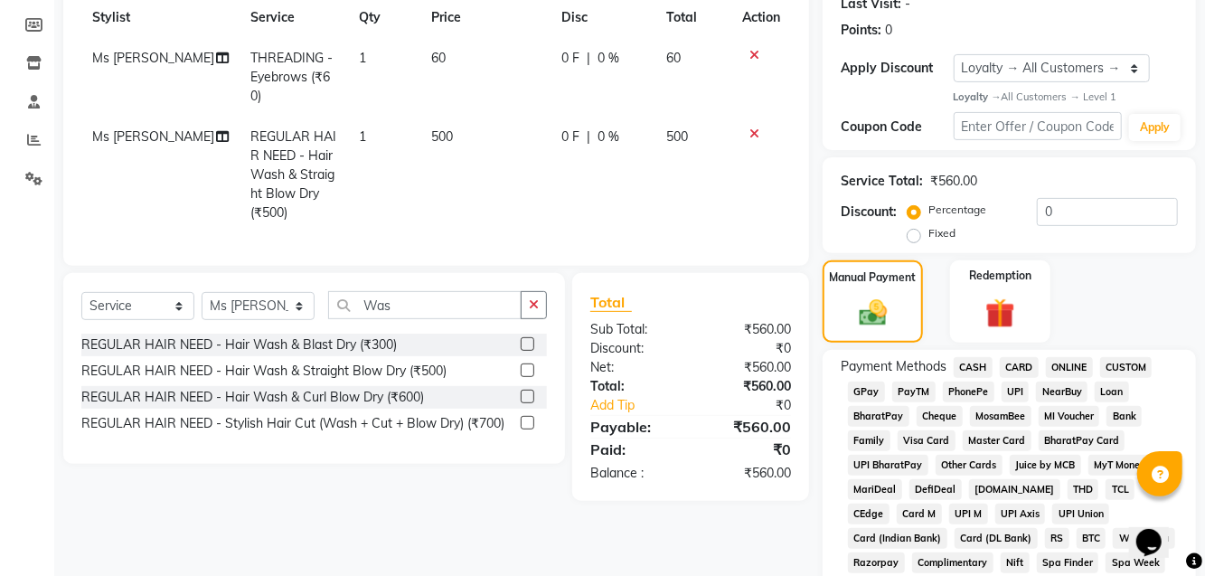
scroll to position [270, 0]
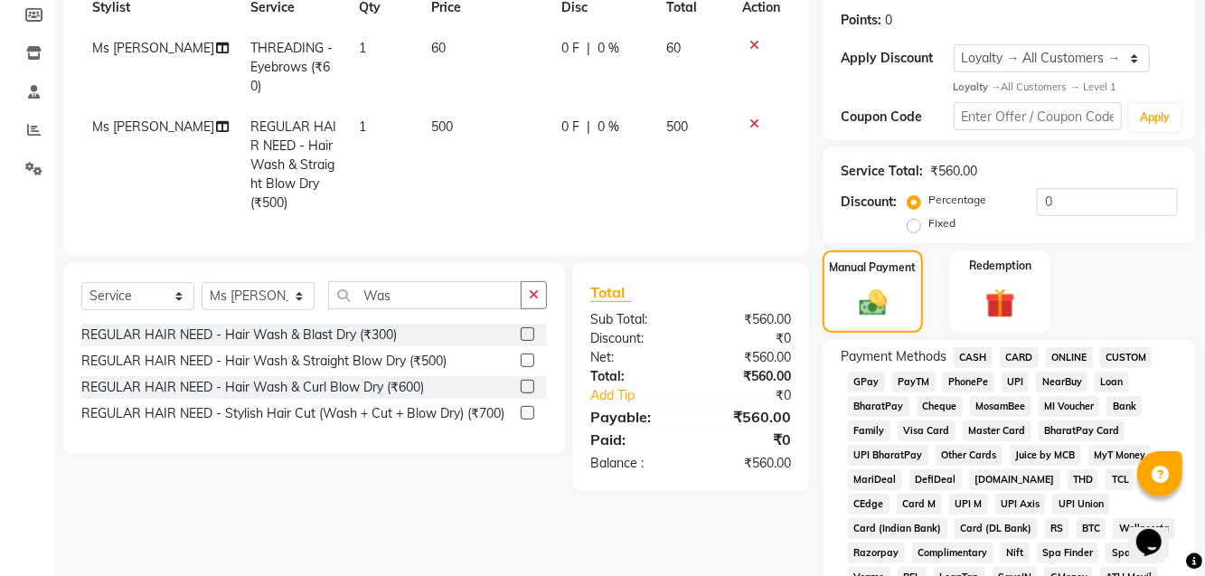
click at [875, 374] on span "GPay" at bounding box center [866, 381] width 37 height 21
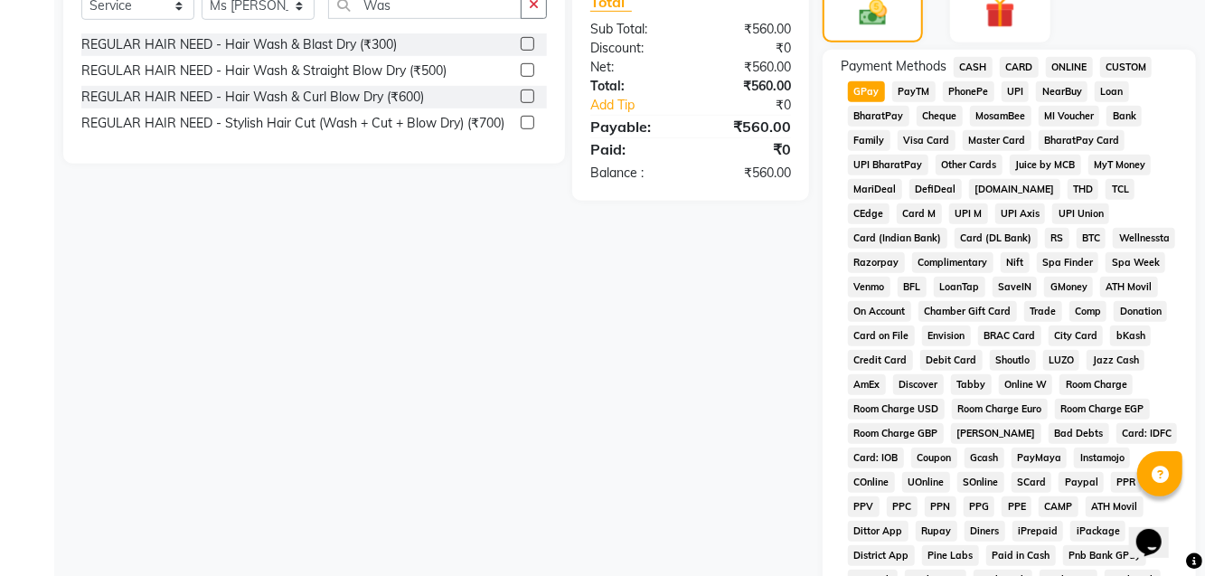
scroll to position [802, 0]
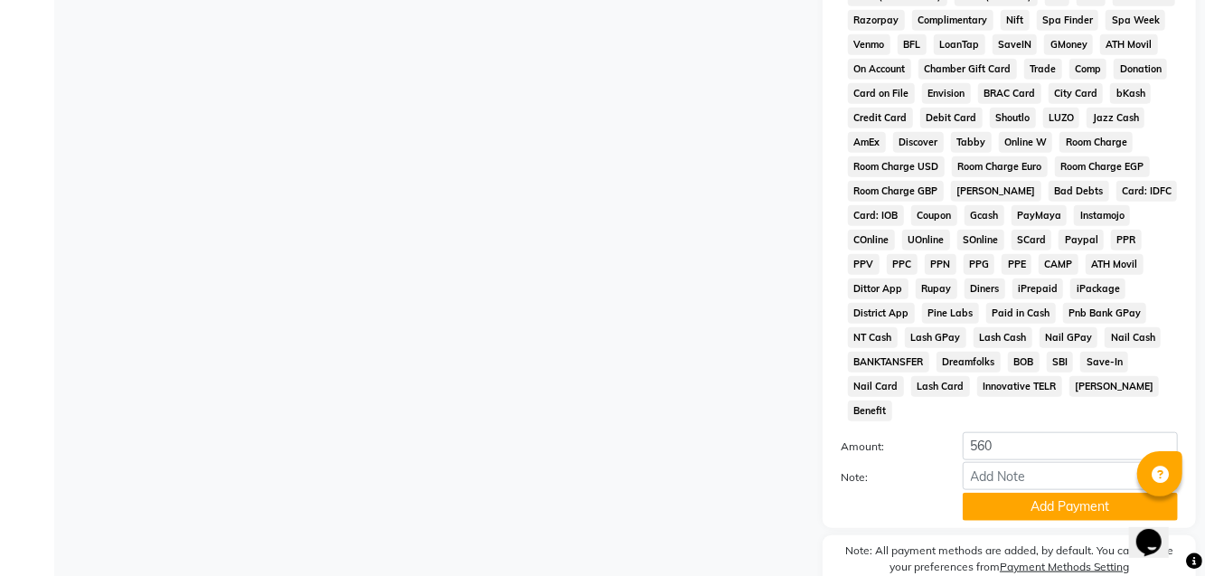
click at [1083, 493] on button "Add Payment" at bounding box center [1069, 507] width 215 height 28
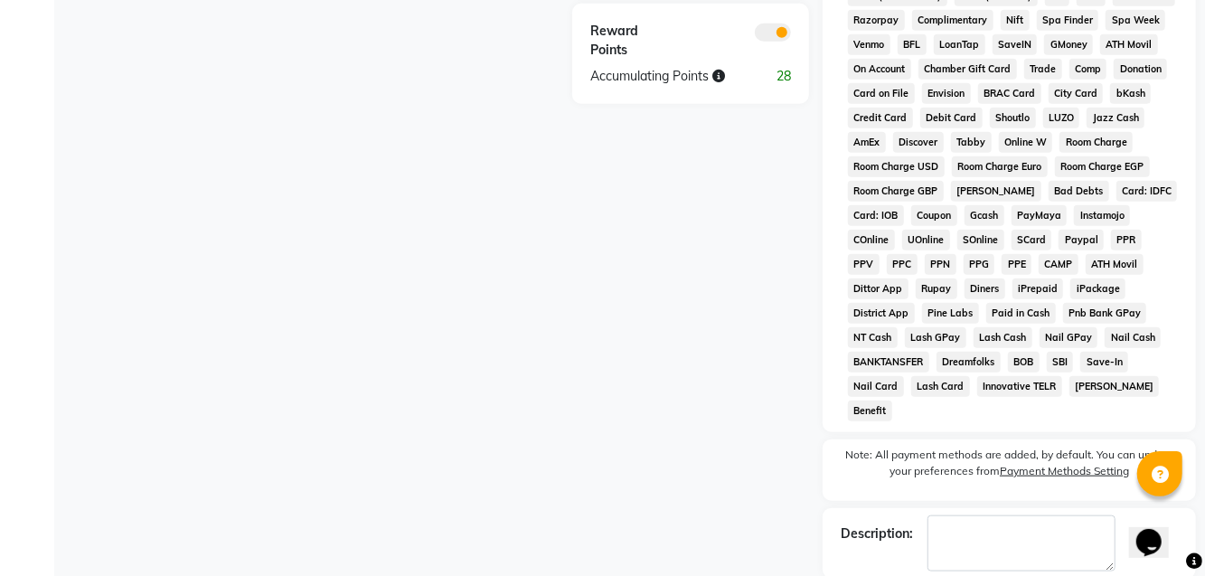
checkbox input "false"
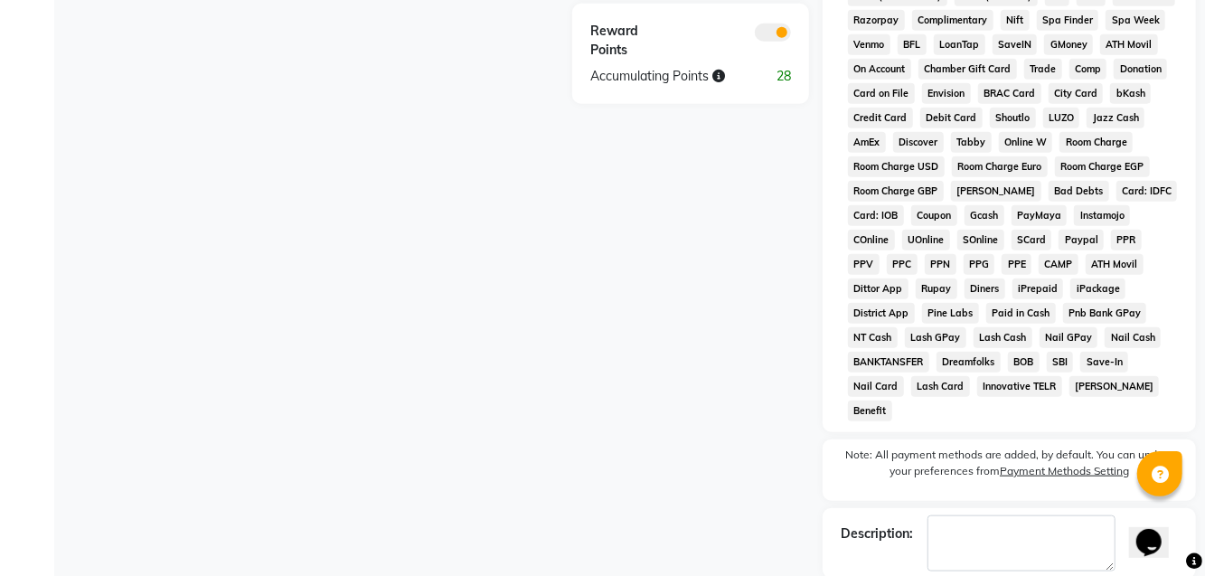
checkbox input "false"
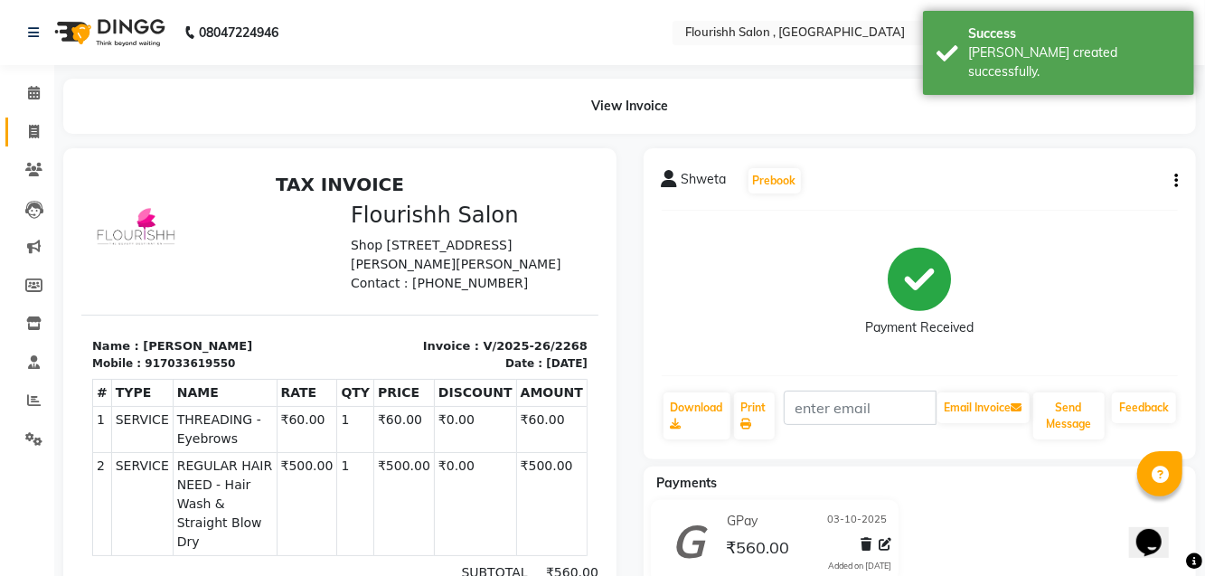
click at [40, 133] on span at bounding box center [34, 132] width 32 height 21
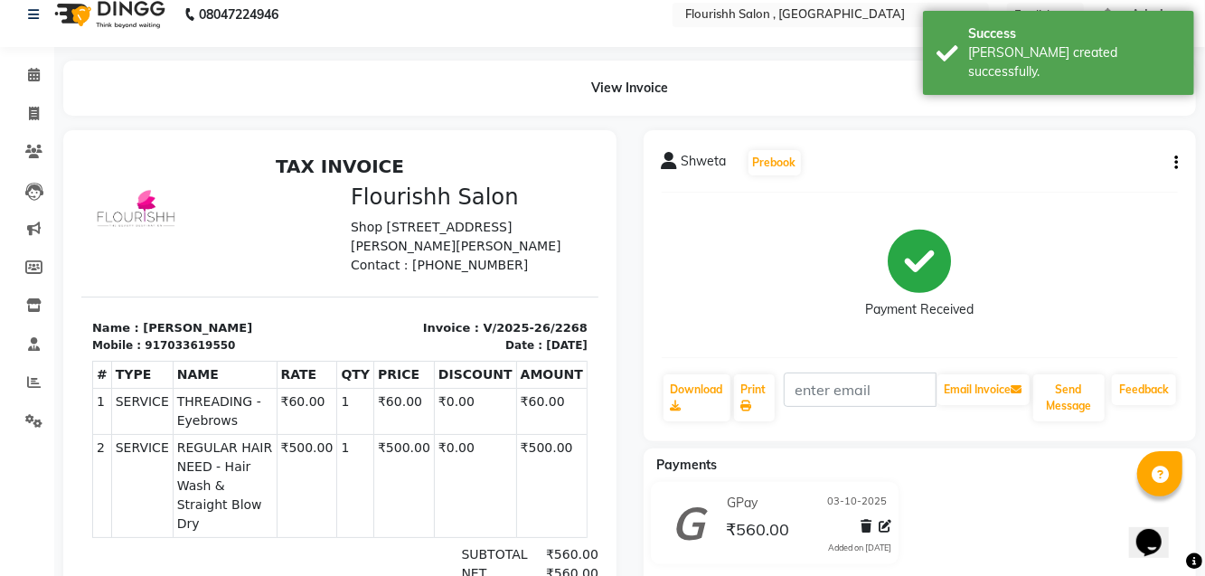
select select "4182"
select select "service"
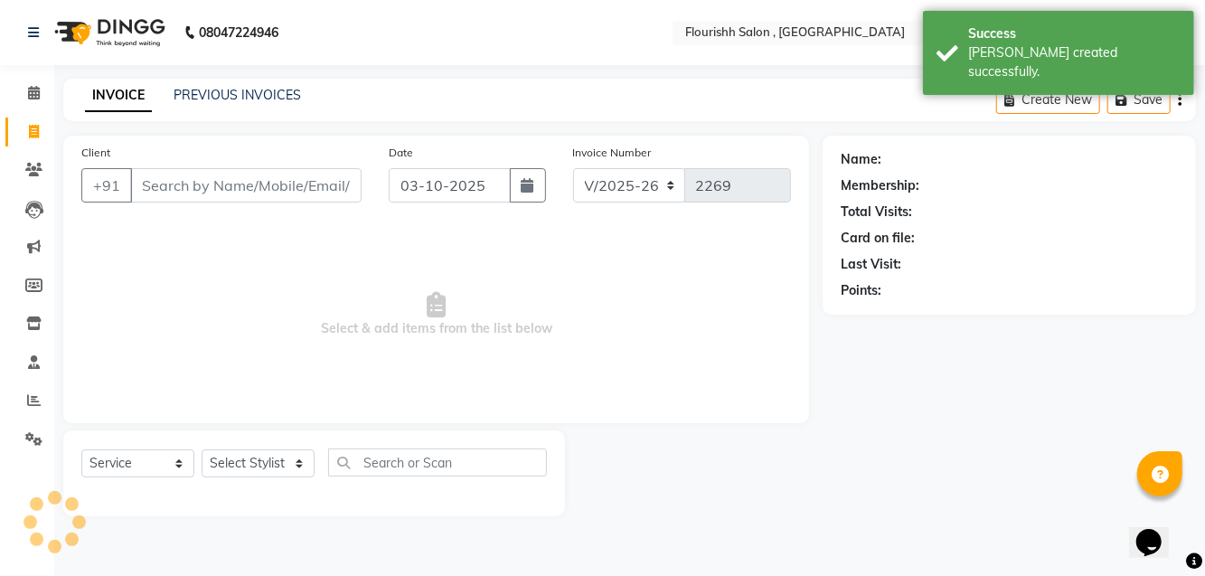
scroll to position [0, 0]
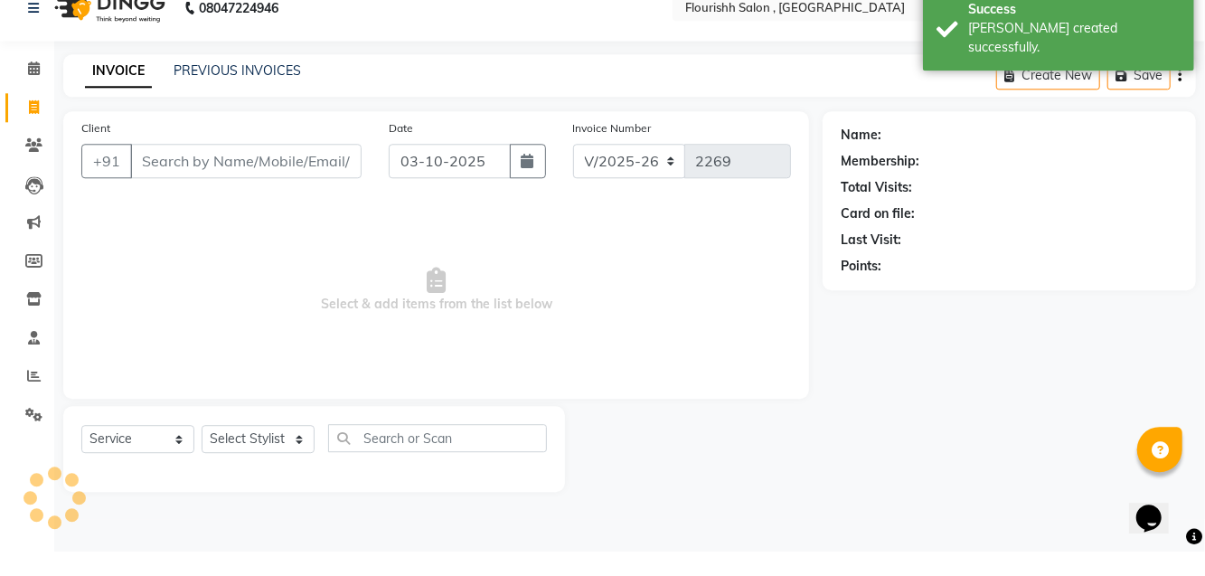
click at [217, 168] on input "Client" at bounding box center [245, 185] width 231 height 34
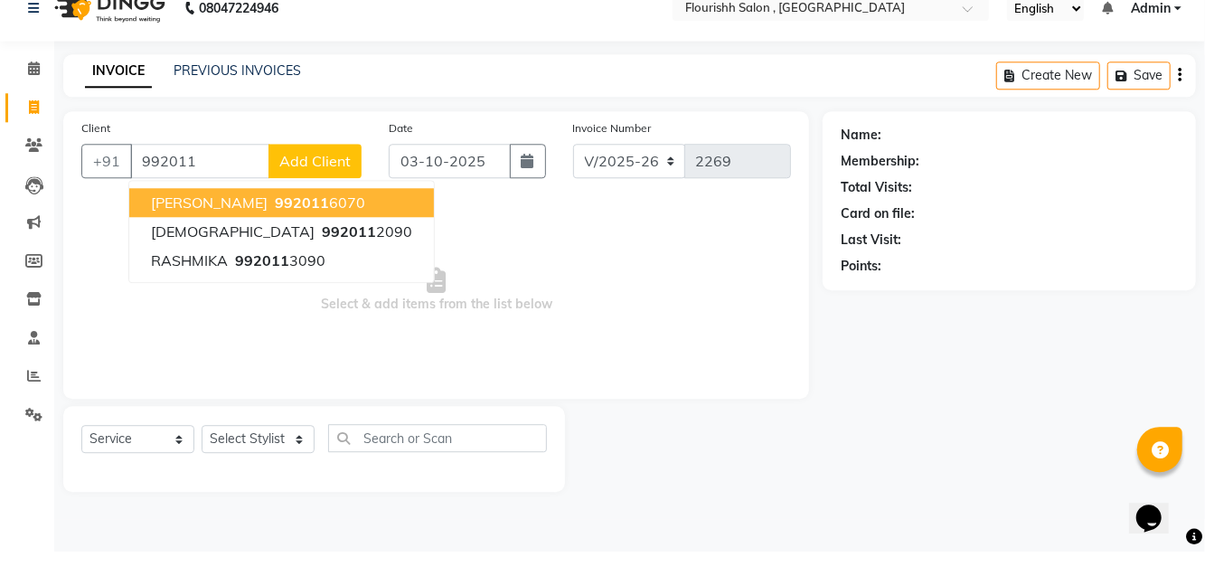
click at [318, 252] on ngb-highlight "992011 2090" at bounding box center [365, 256] width 94 height 18
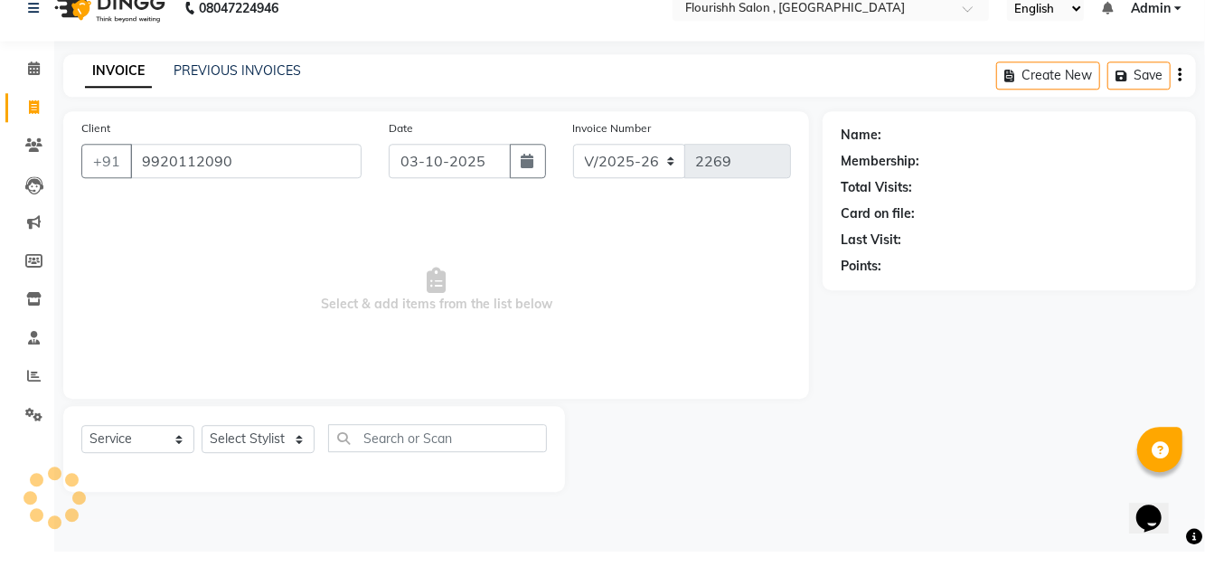
type input "9920112090"
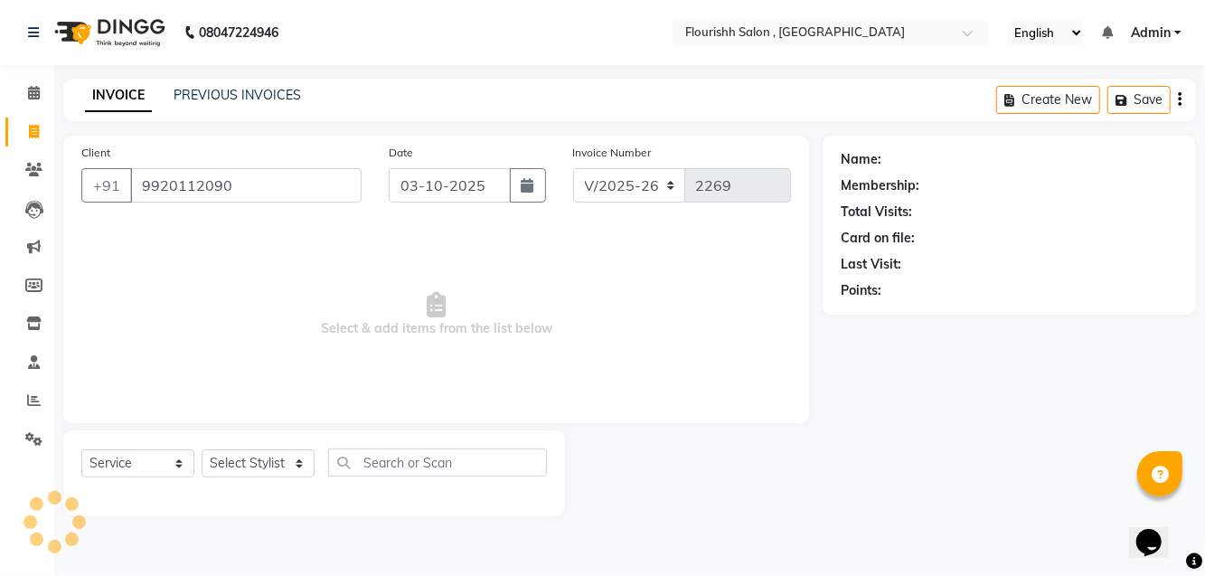
select select "1: Object"
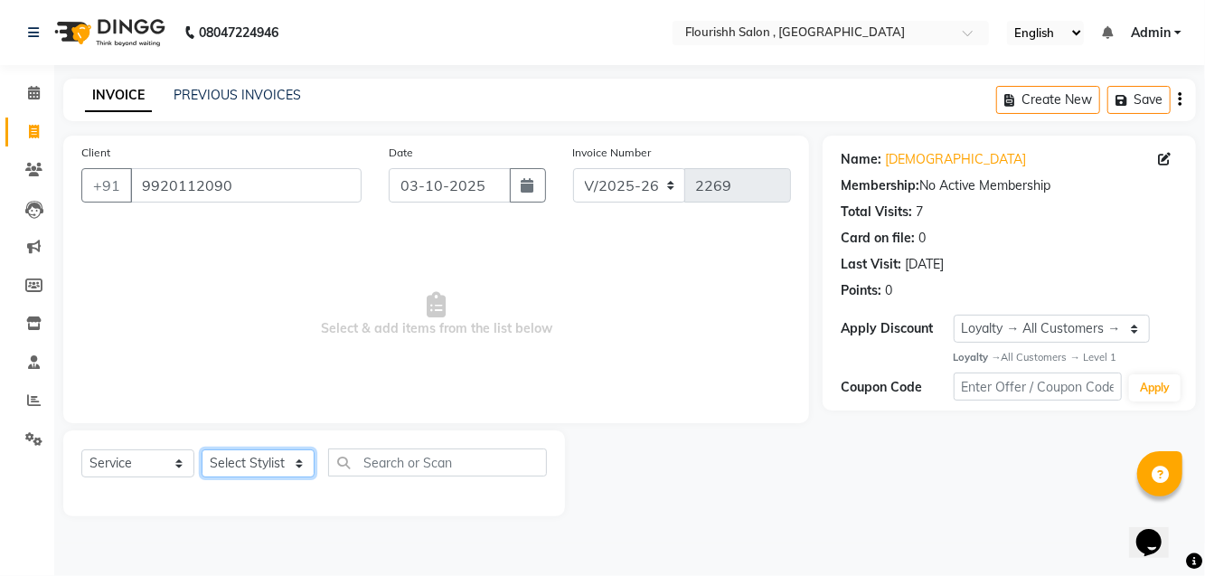
click at [255, 461] on select "Select Stylist [PERSON_NAME] jyoti Manager Mrs [PERSON_NAME] Ms [PERSON_NAME] […" at bounding box center [258, 463] width 113 height 28
select select "74478"
click at [202, 449] on select "Select Stylist [PERSON_NAME] jyoti Manager Mrs [PERSON_NAME] Ms [PERSON_NAME] […" at bounding box center [258, 463] width 113 height 28
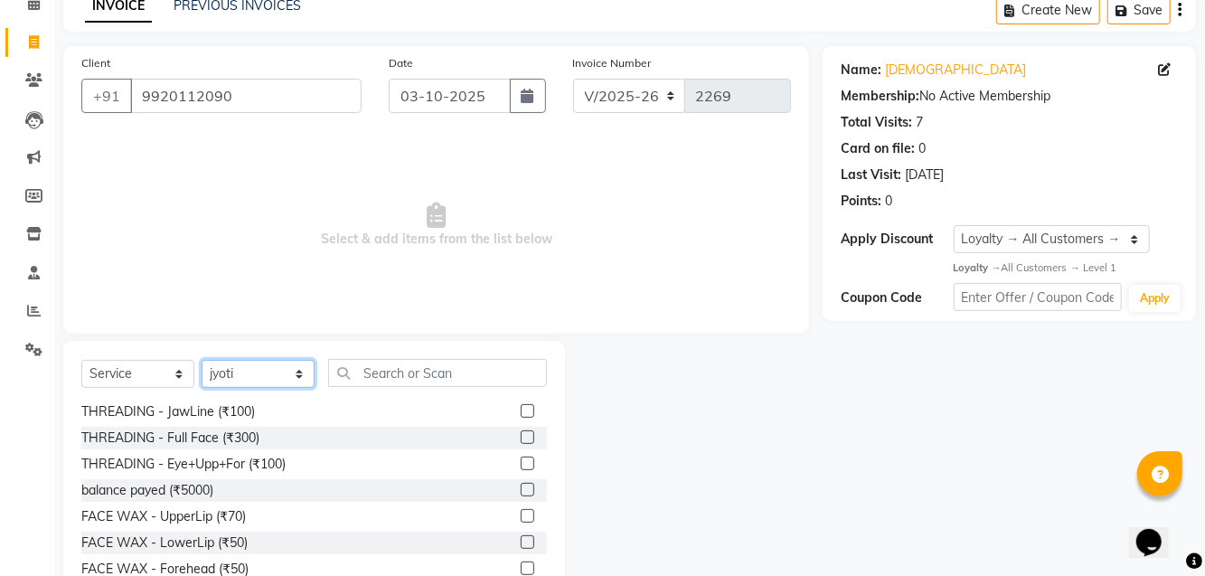
scroll to position [130, 0]
click at [253, 441] on div "THREADING - Full Face (₹300)" at bounding box center [170, 439] width 178 height 19
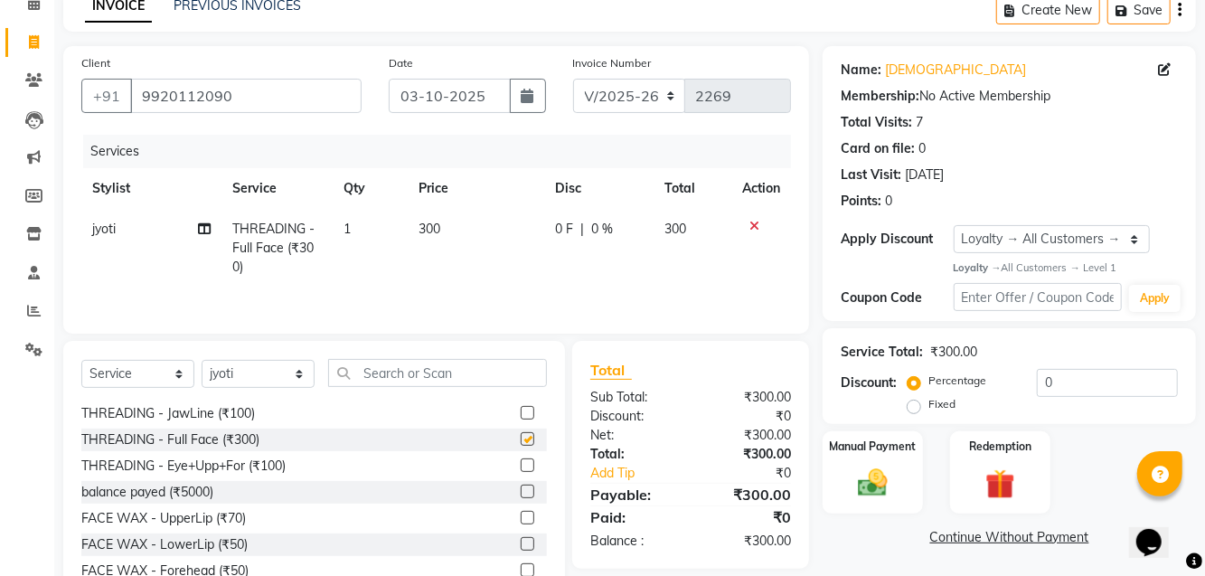
checkbox input "false"
click at [430, 227] on span "300" at bounding box center [429, 229] width 22 height 16
select select "74478"
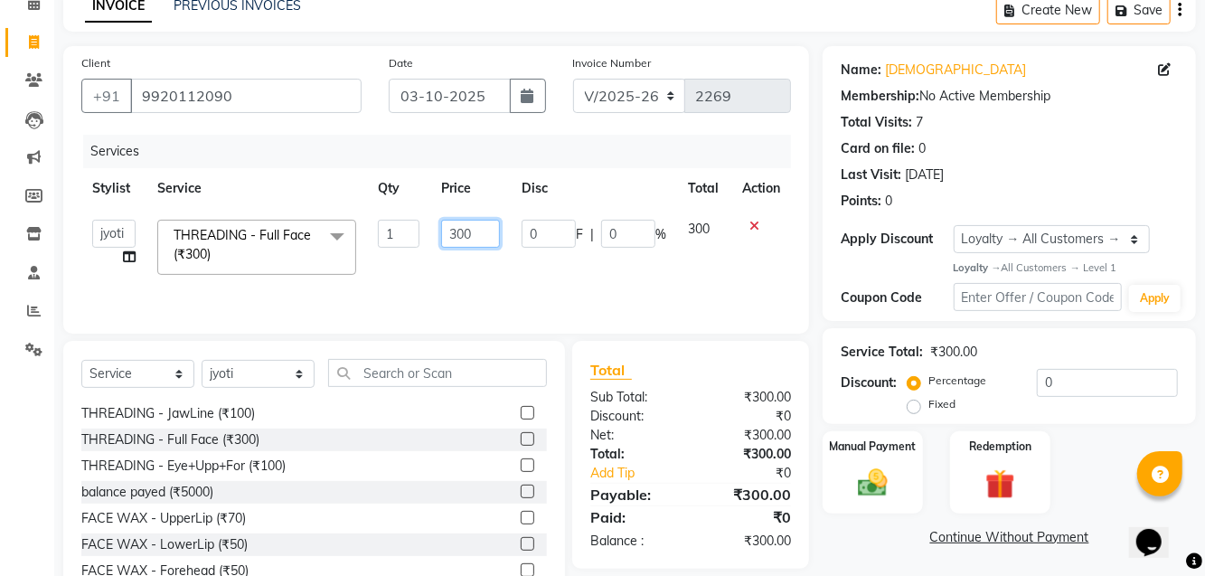
click at [469, 221] on input "300" at bounding box center [470, 234] width 59 height 28
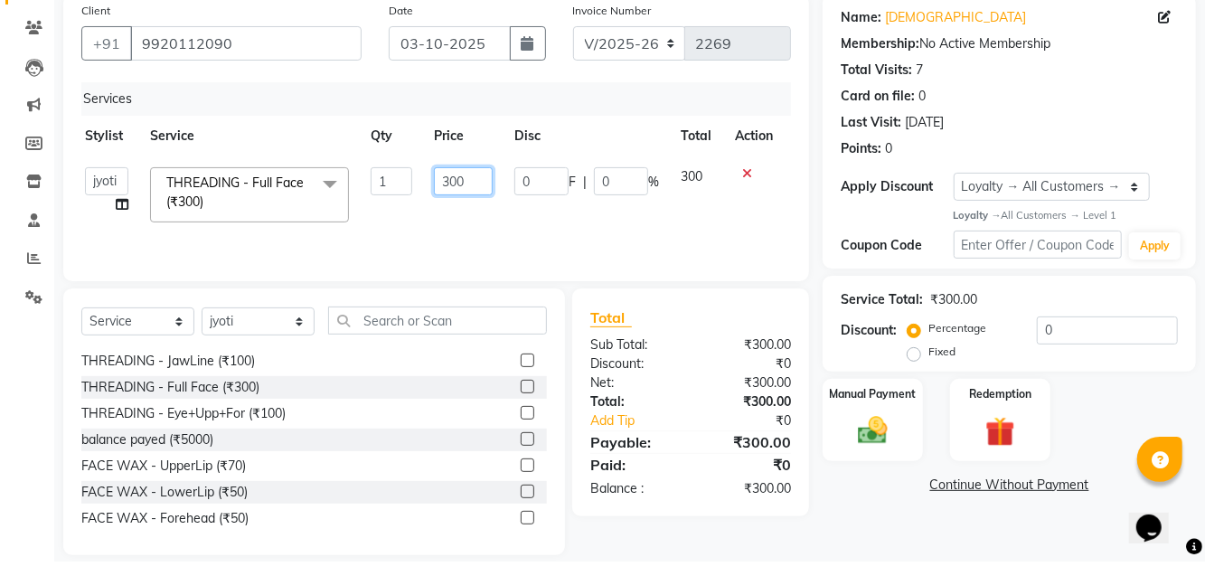
scroll to position [0, 7]
type input "210"
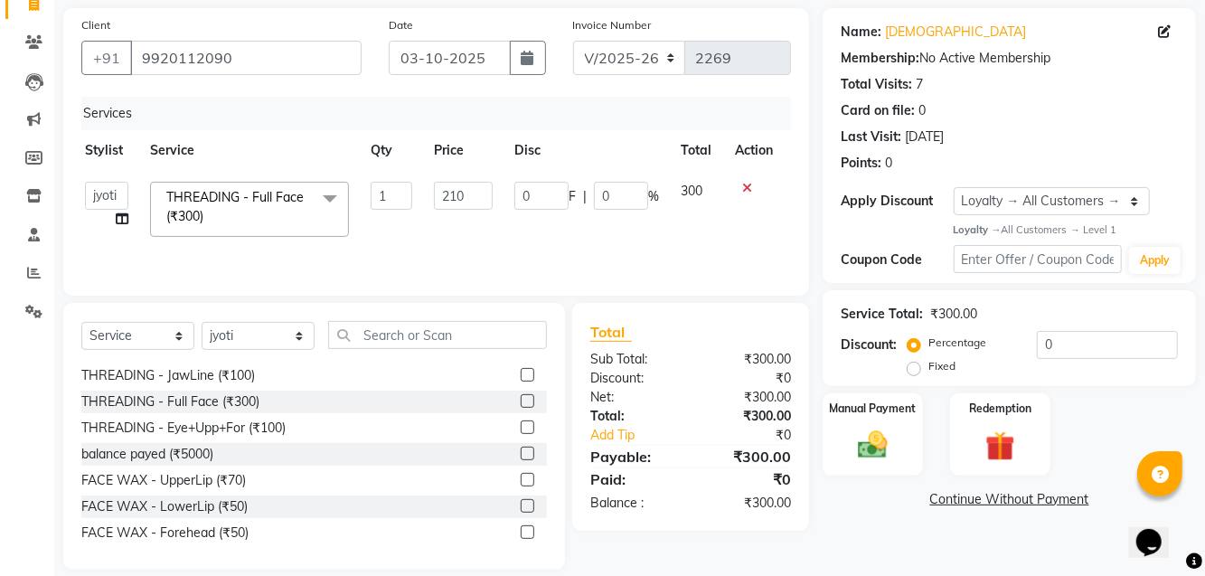
click at [862, 427] on img at bounding box center [873, 444] width 48 height 34
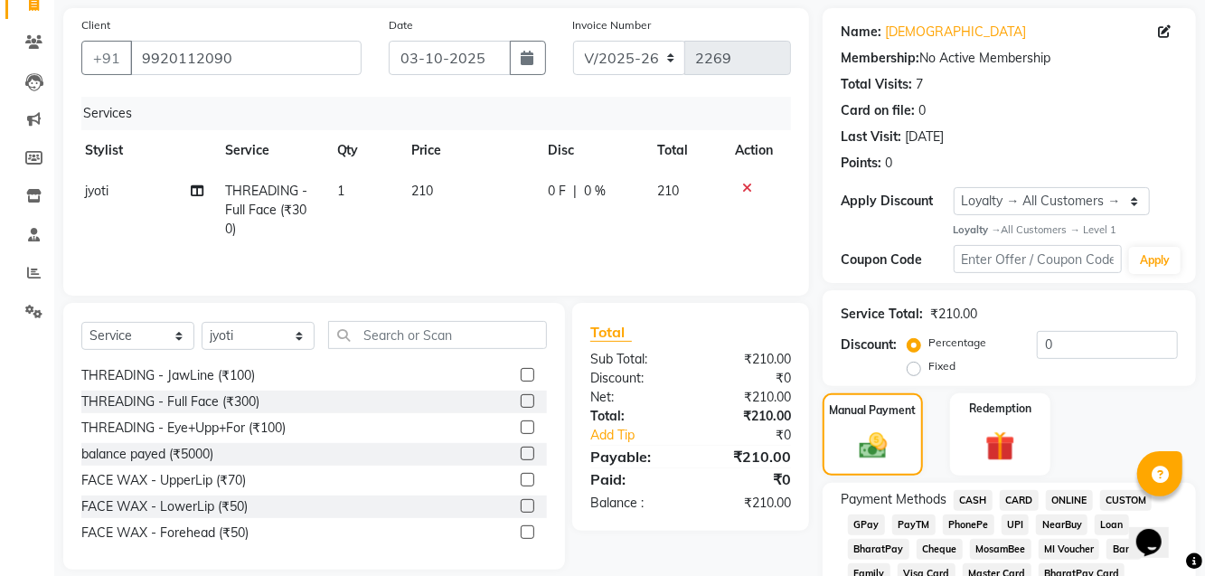
click at [869, 521] on span "GPay" at bounding box center [866, 524] width 37 height 21
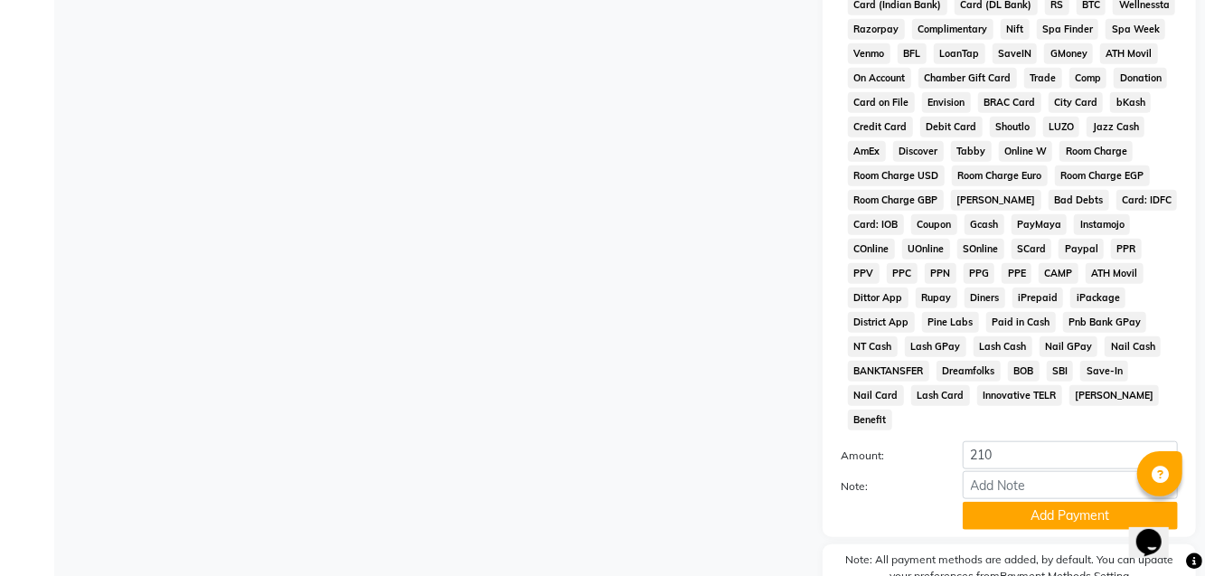
scroll to position [802, 0]
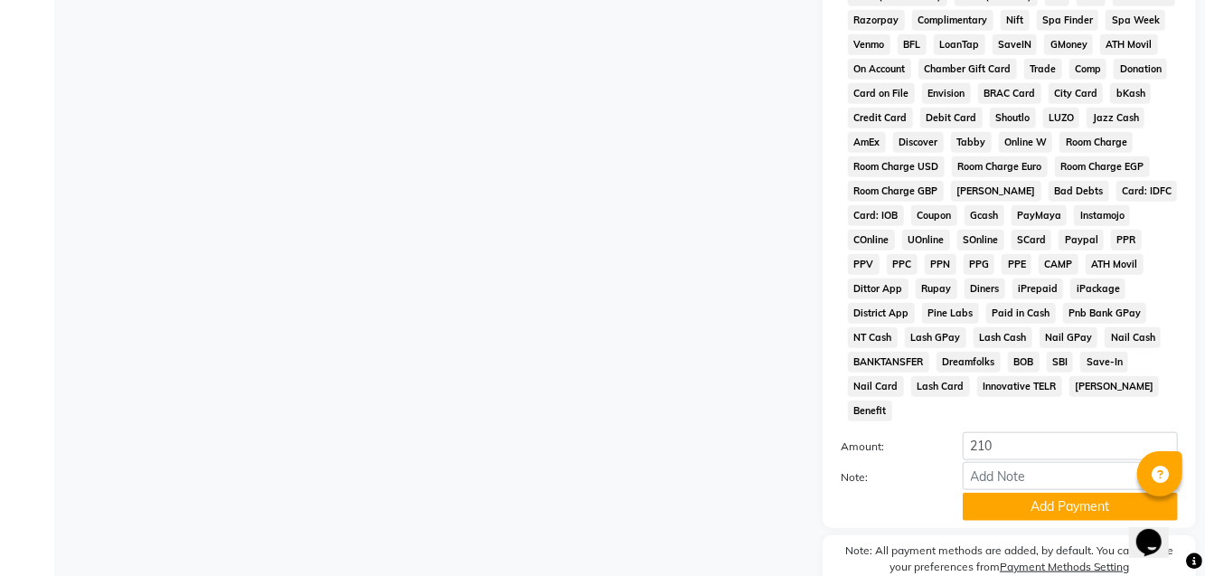
click at [1107, 493] on button "Add Payment" at bounding box center [1069, 507] width 215 height 28
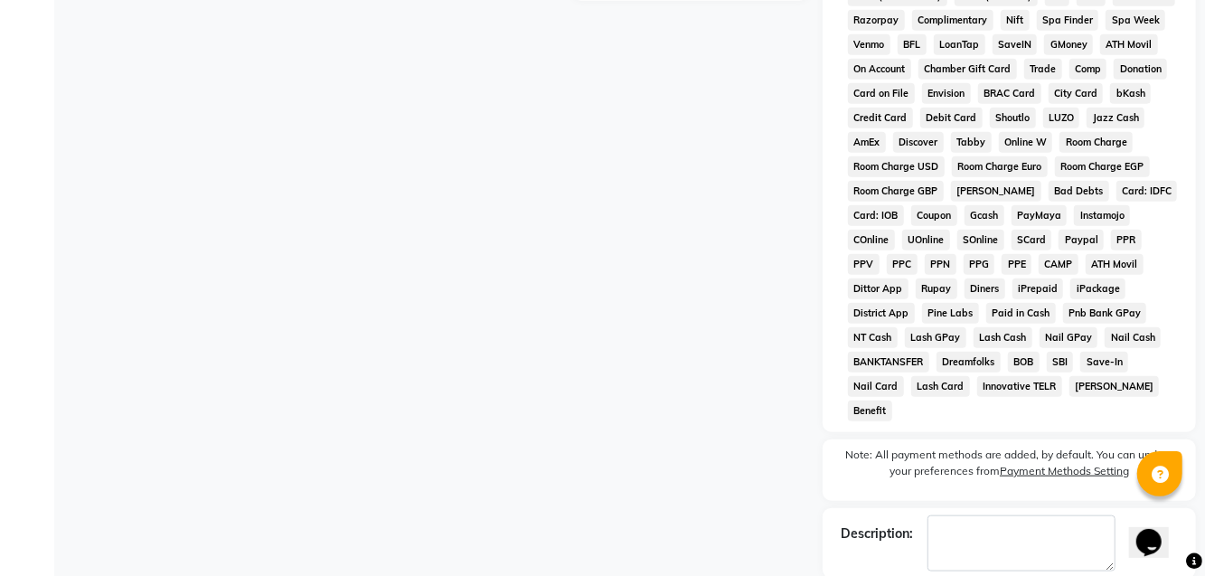
checkbox input "false"
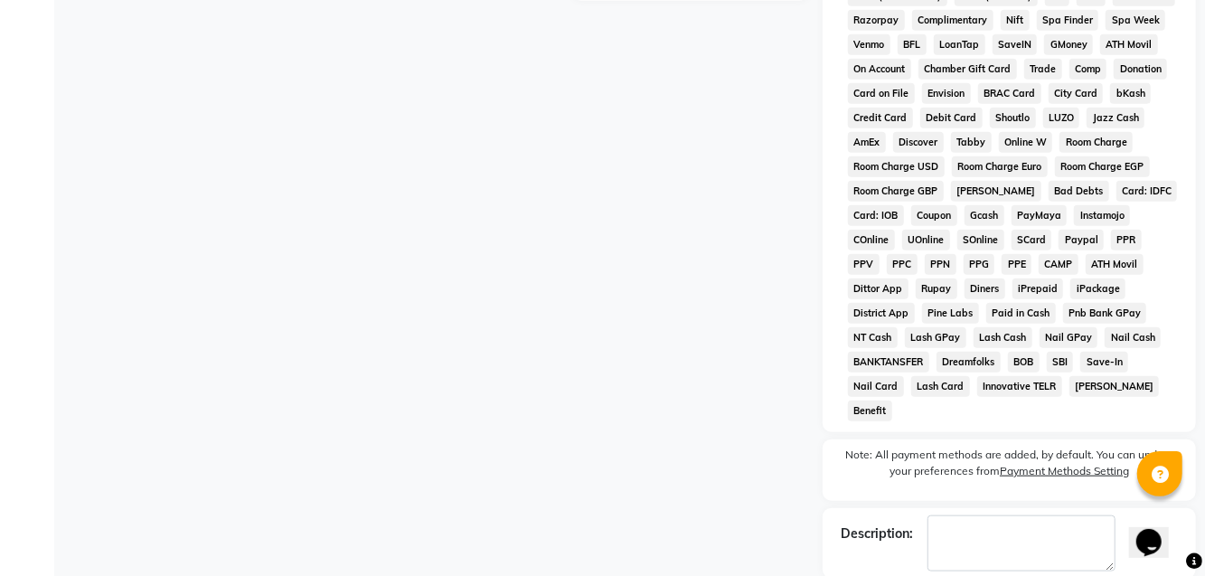
checkbox input "false"
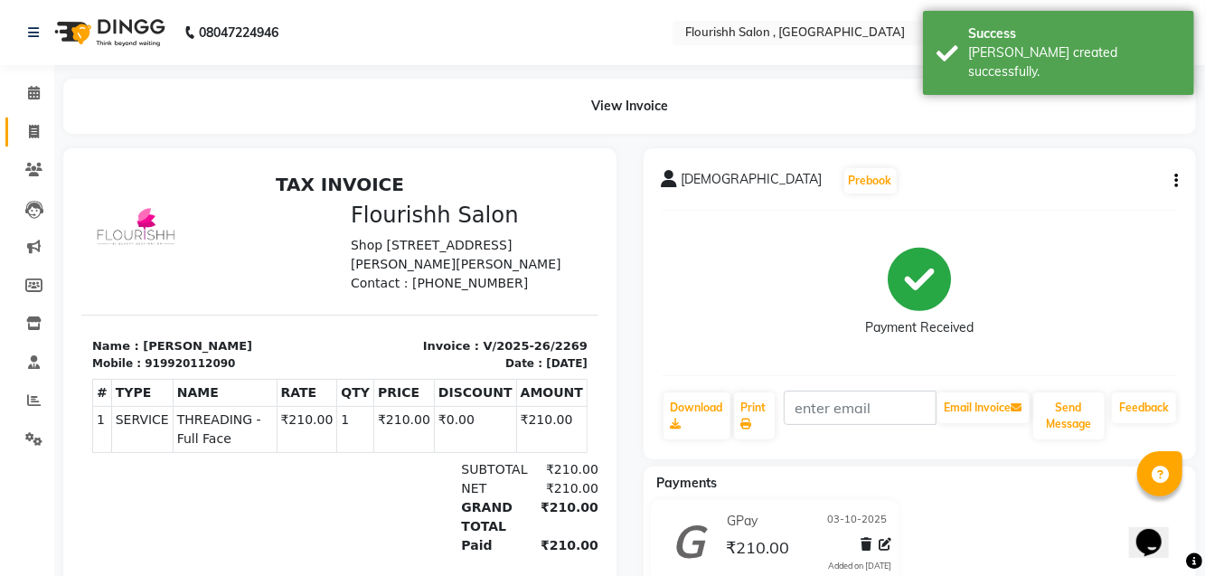
click at [11, 125] on link "Invoice" at bounding box center [26, 132] width 43 height 30
select select "4182"
select select "service"
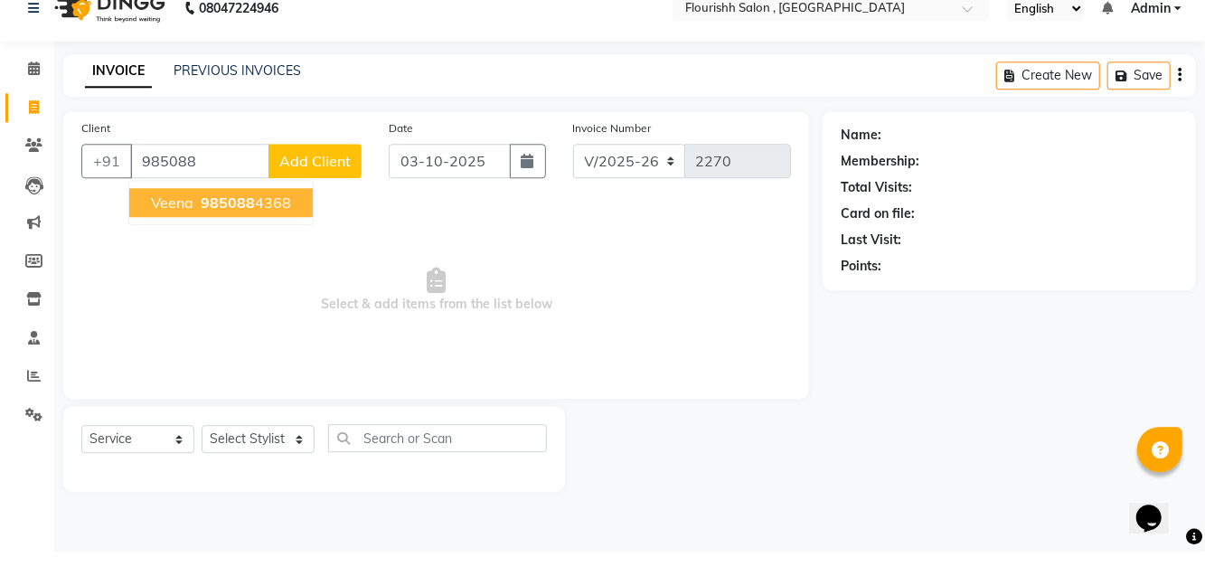
click at [222, 233] on span "985088" at bounding box center [228, 227] width 54 height 18
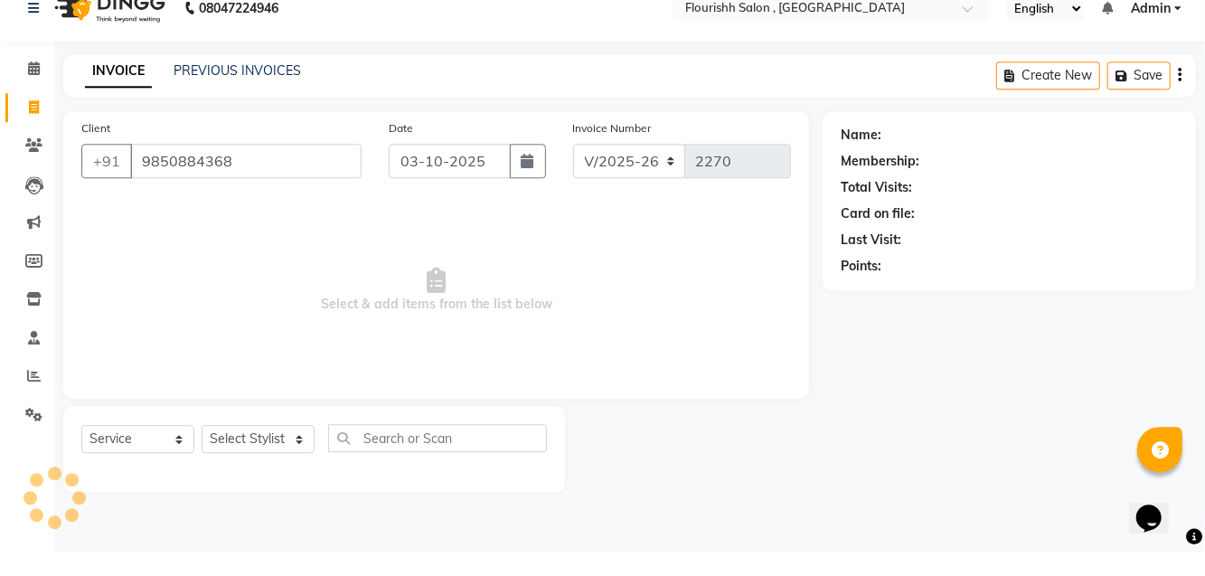
type input "9850884368"
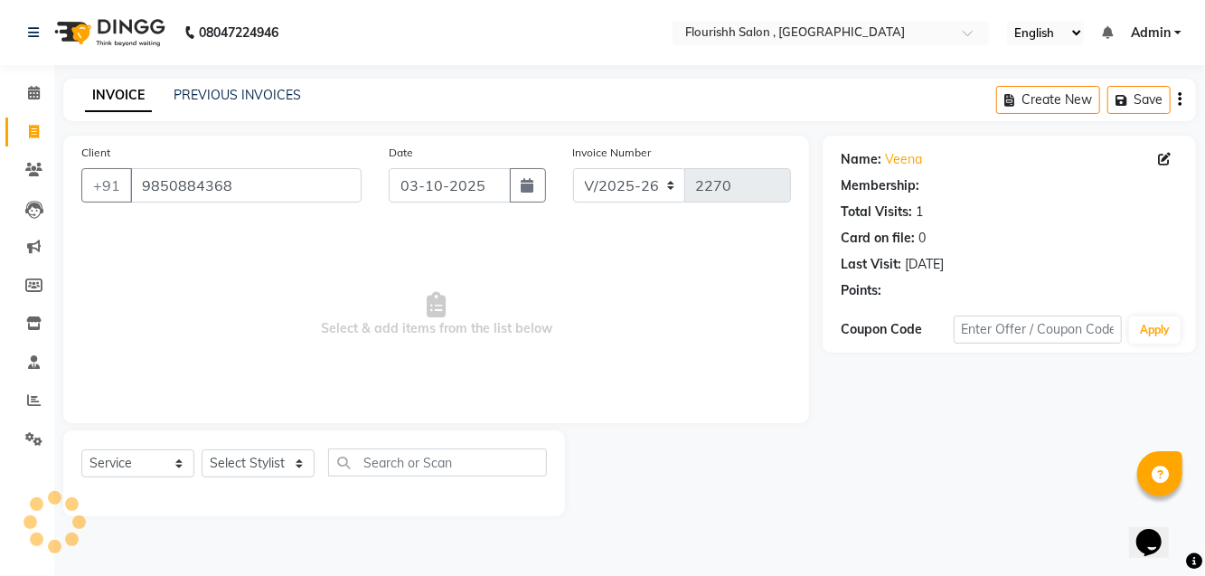
select select "1: Object"
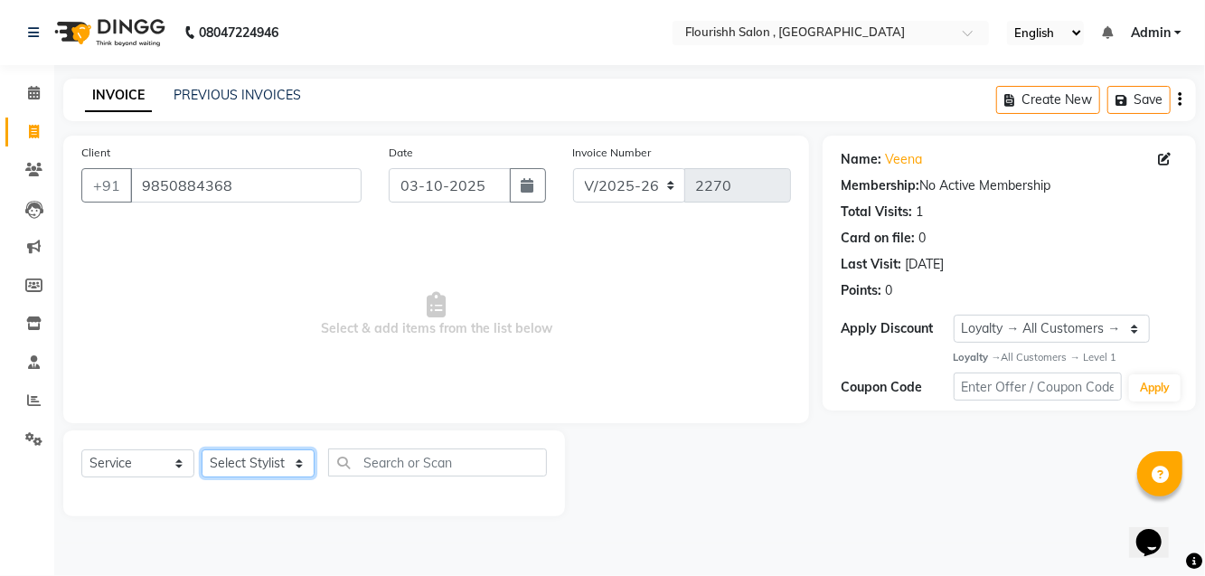
click at [240, 464] on select "Select Stylist [PERSON_NAME] jyoti Manager Mrs [PERSON_NAME] Ms [PERSON_NAME] […" at bounding box center [258, 463] width 113 height 28
select select "21779"
click at [202, 449] on select "Select Stylist [PERSON_NAME] jyoti Manager Mrs [PERSON_NAME] Ms [PERSON_NAME] […" at bounding box center [258, 463] width 113 height 28
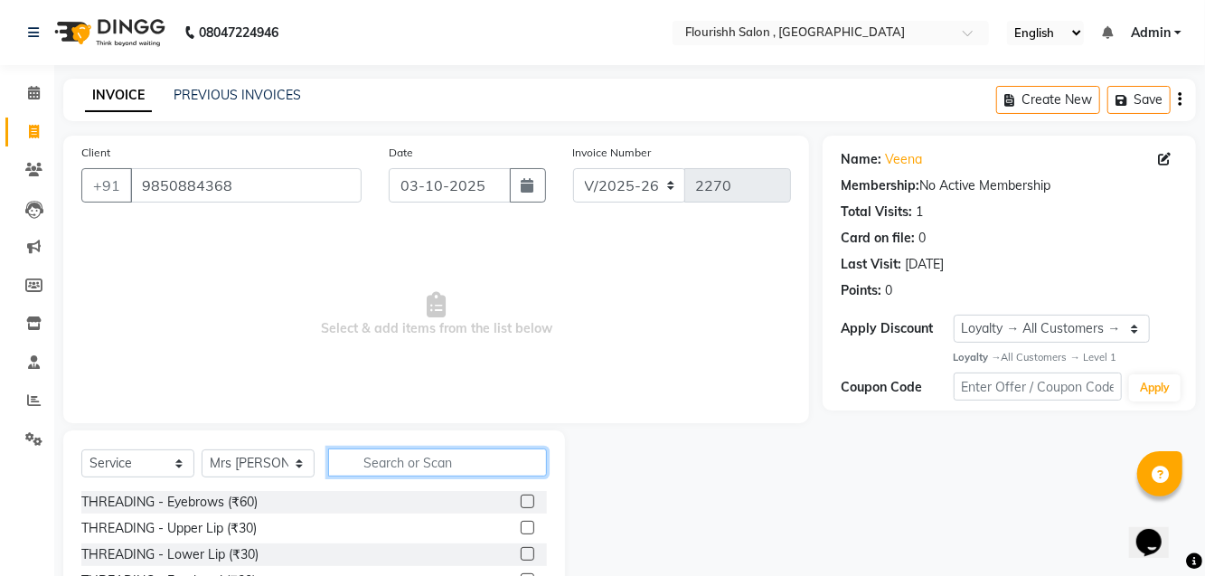
click at [429, 464] on input "text" at bounding box center [437, 462] width 219 height 28
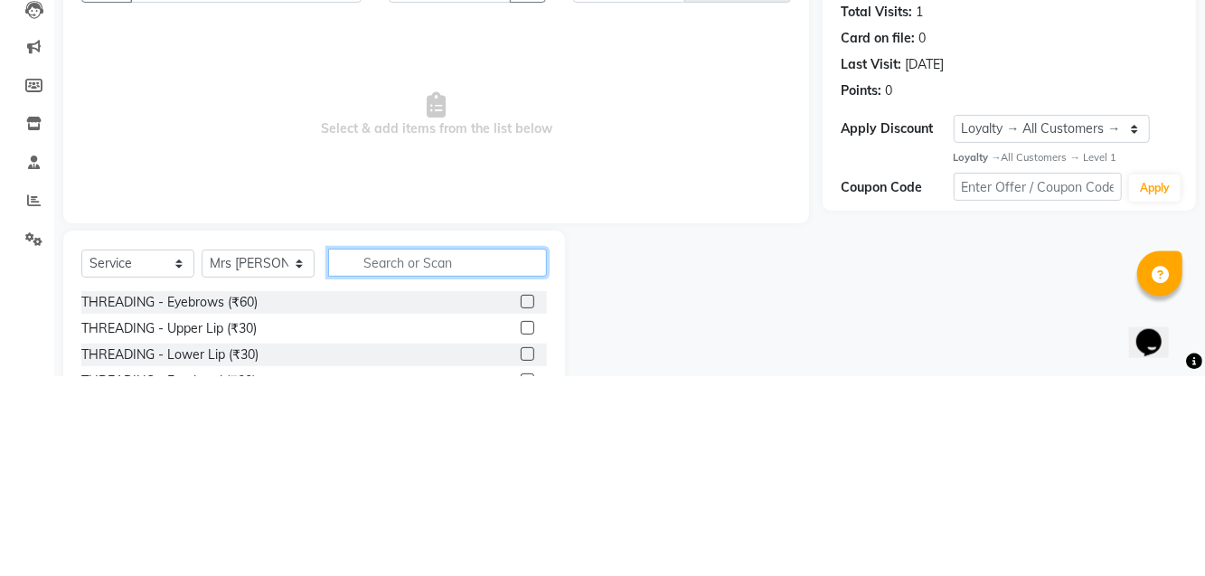
scroll to position [29, 0]
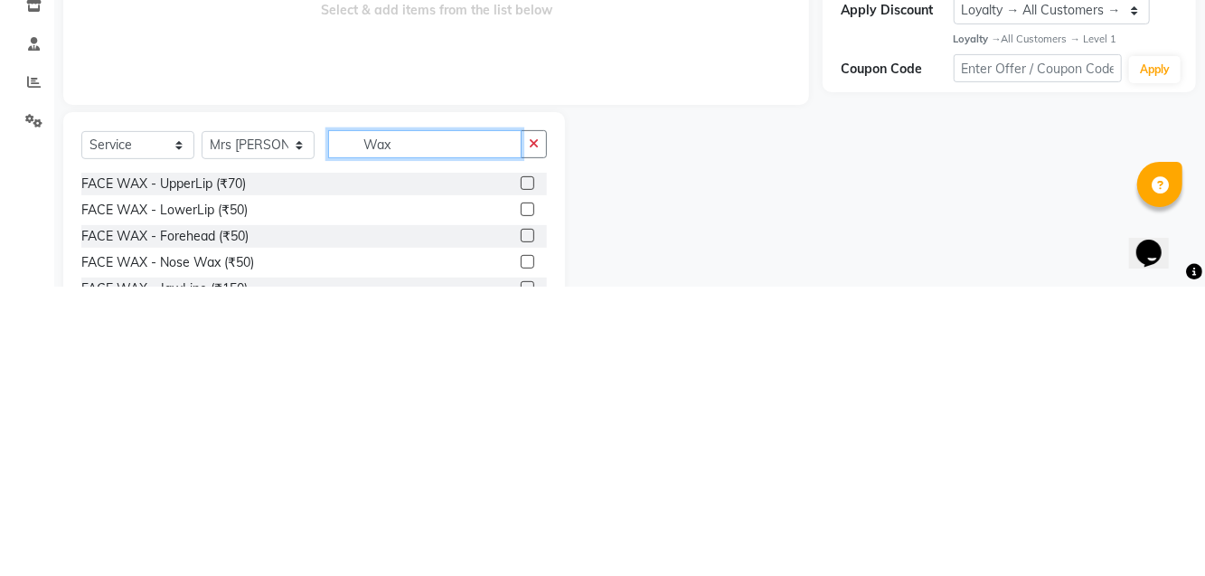
type input "Wax"
click at [795, 460] on div at bounding box center [694, 534] width 258 height 267
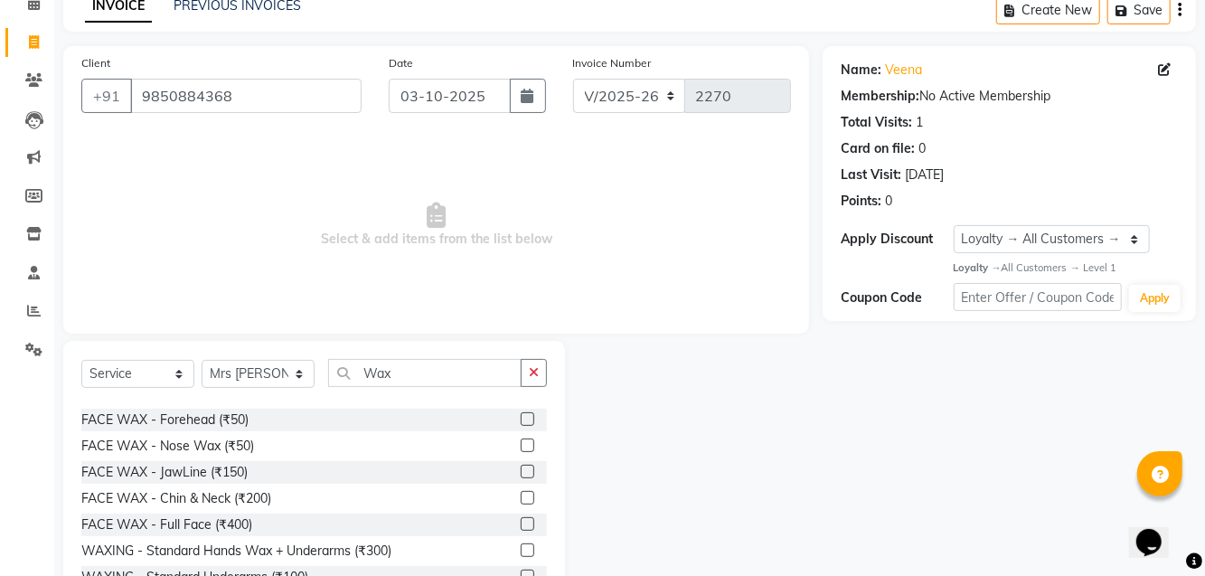
scroll to position [44, 0]
click at [382, 561] on div "WAXING - Standard Hands Wax + Underarms (₹300)" at bounding box center [236, 551] width 310 height 19
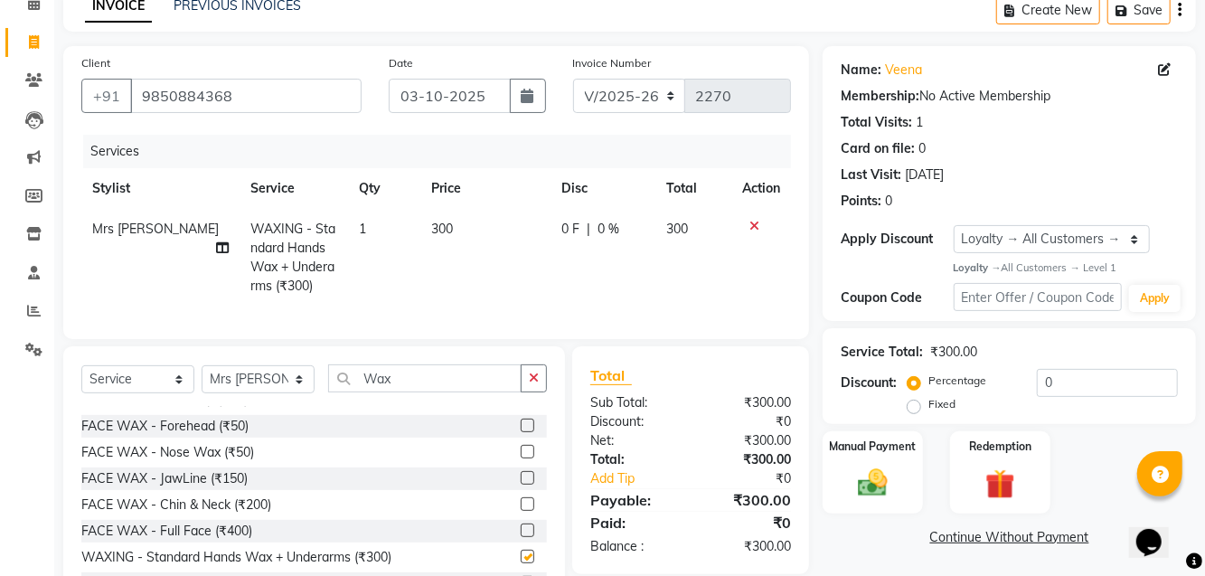
checkbox input "false"
click at [852, 452] on label "Manual Payment" at bounding box center [873, 446] width 87 height 16
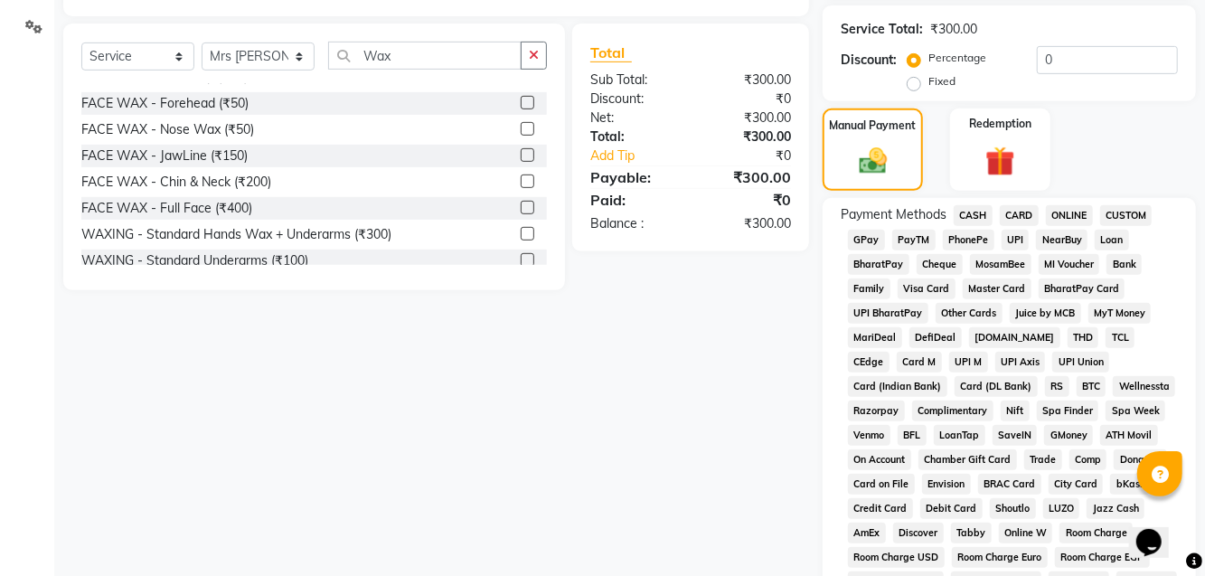
scroll to position [403, 0]
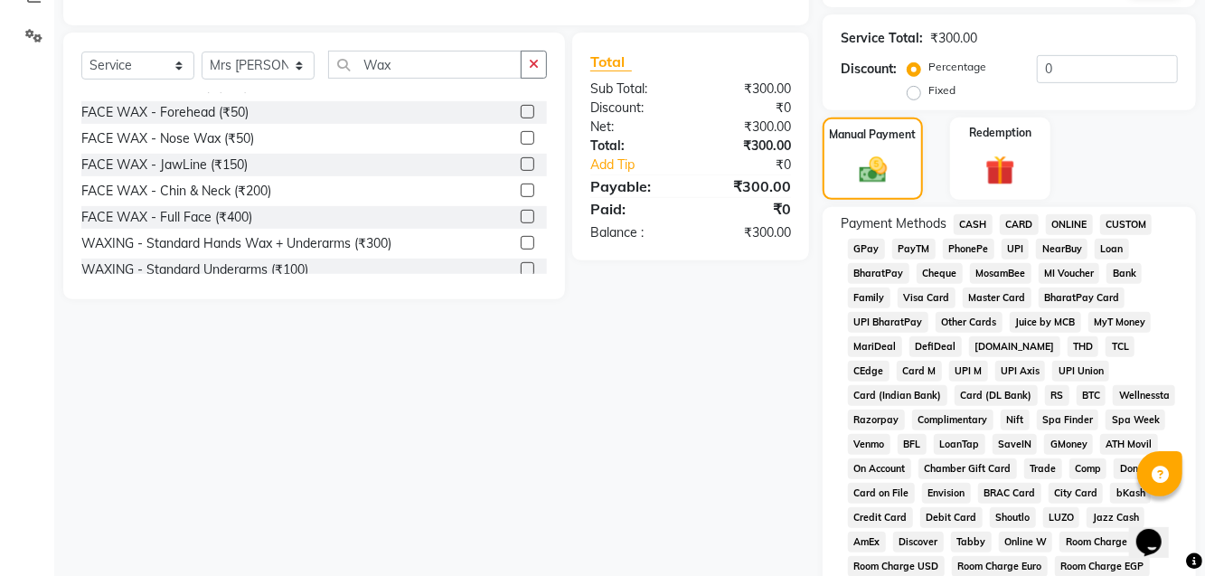
click at [869, 242] on span "GPay" at bounding box center [866, 249] width 37 height 21
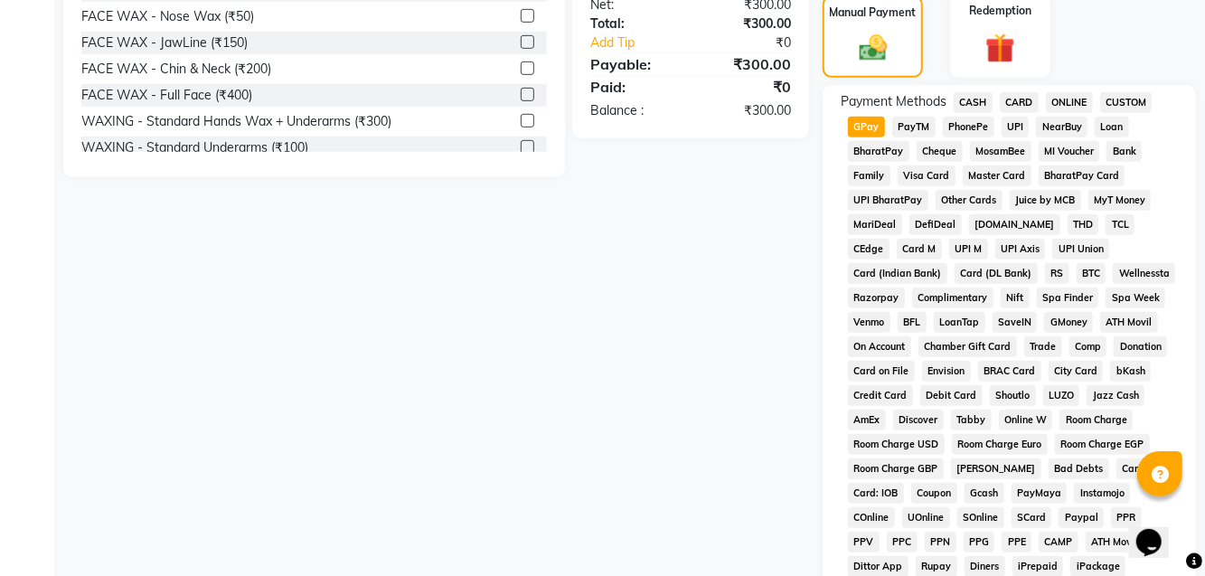
scroll to position [802, 0]
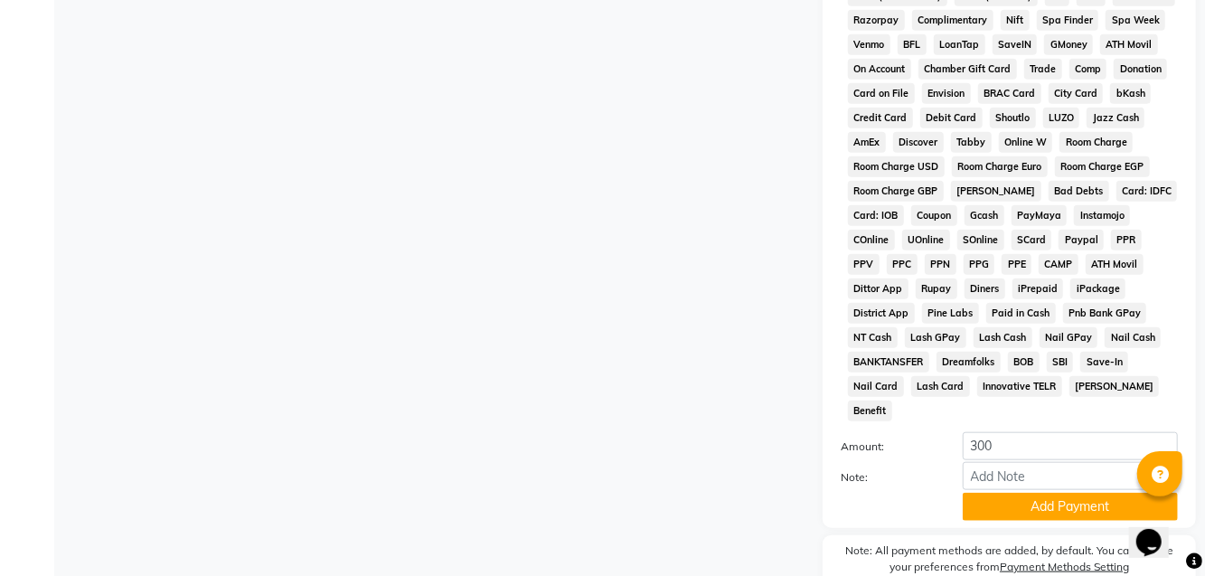
click at [1047, 493] on button "Add Payment" at bounding box center [1069, 507] width 215 height 28
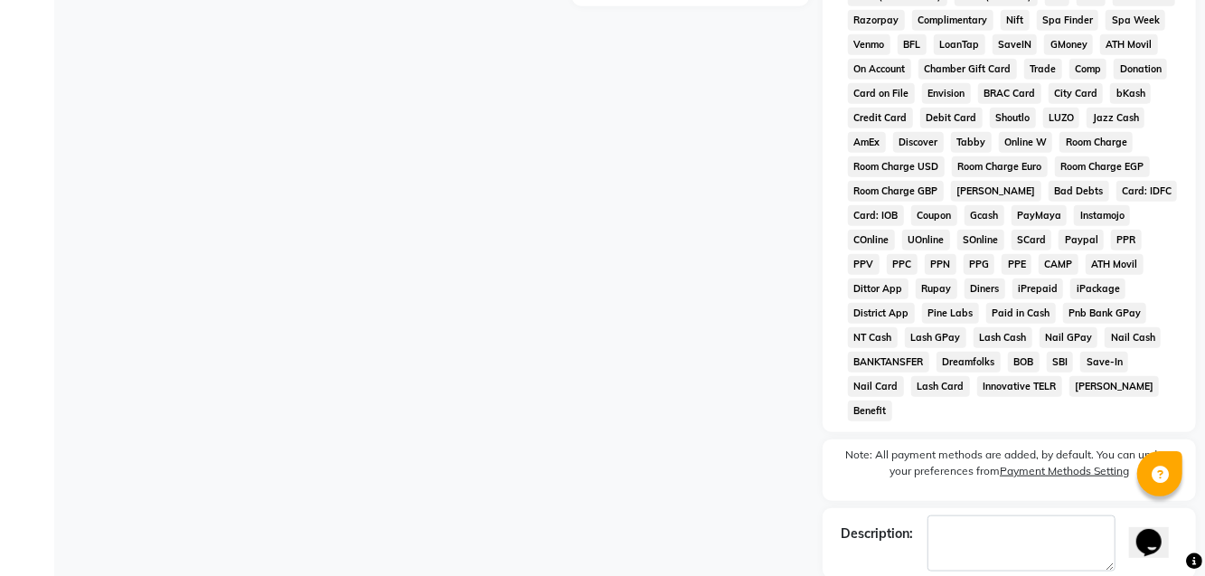
scroll to position [811, 0]
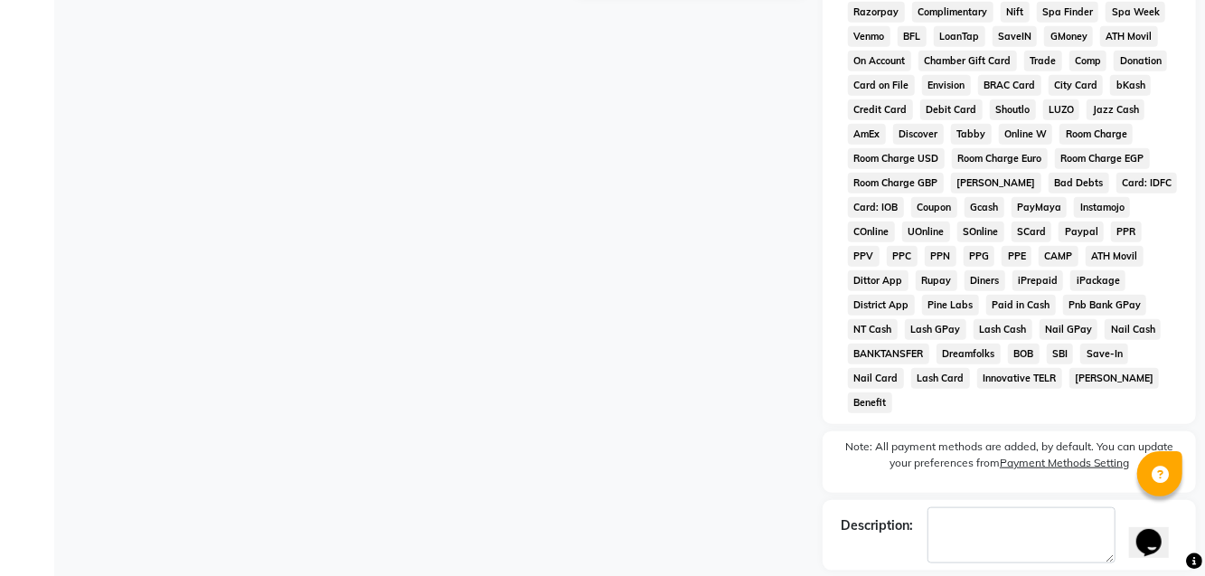
checkbox input "false"
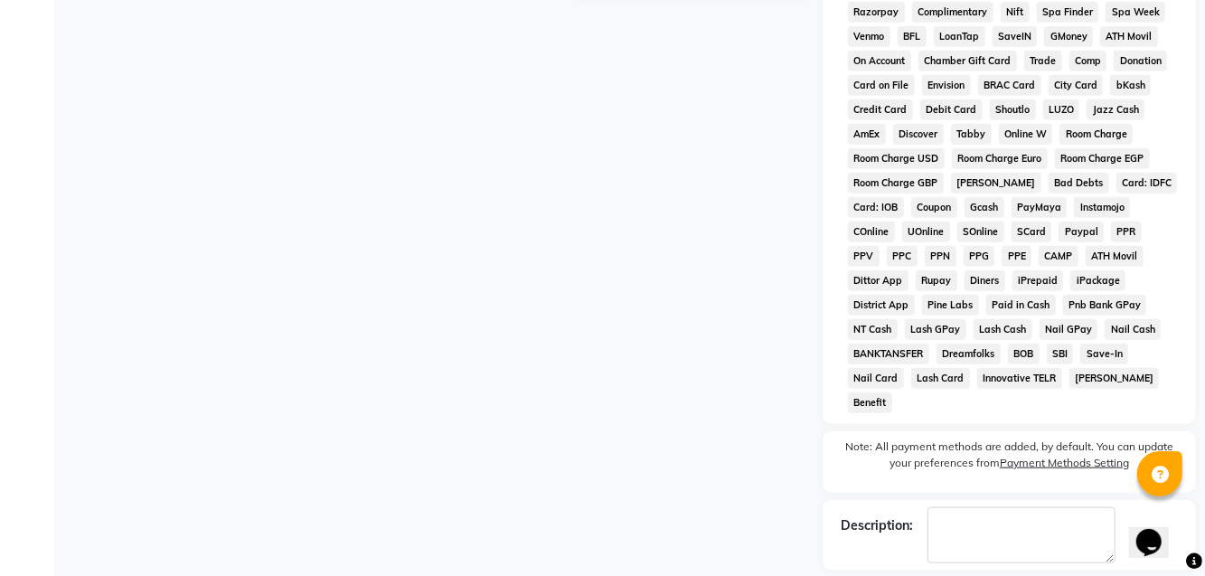
checkbox input "false"
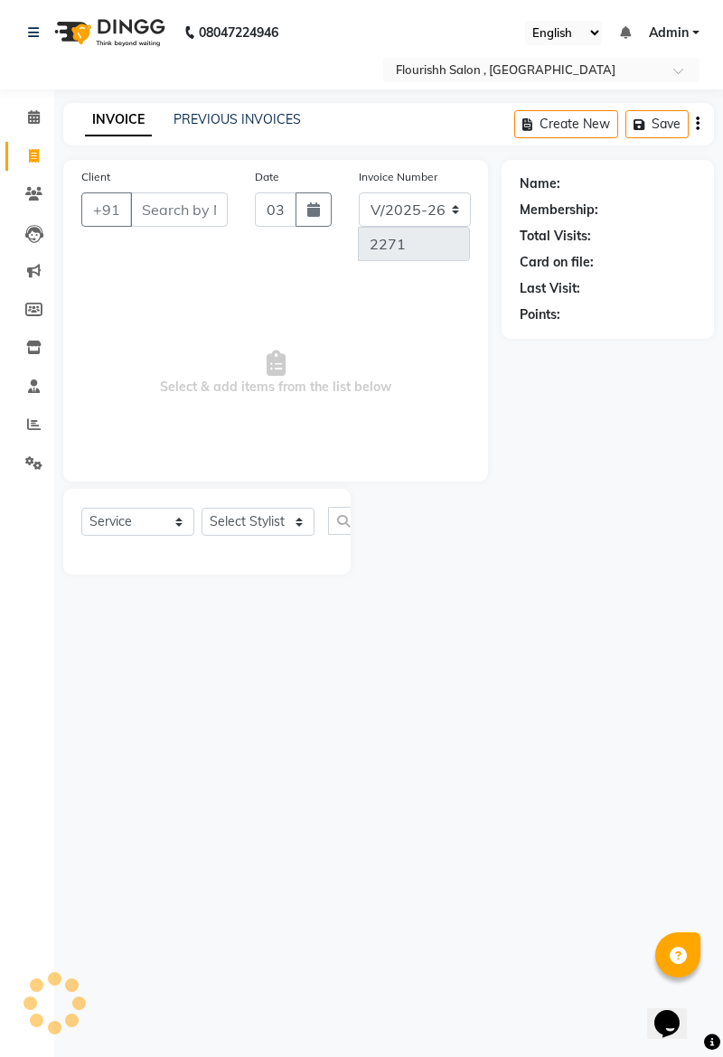
select select "service"
select select "4182"
type input "2271"
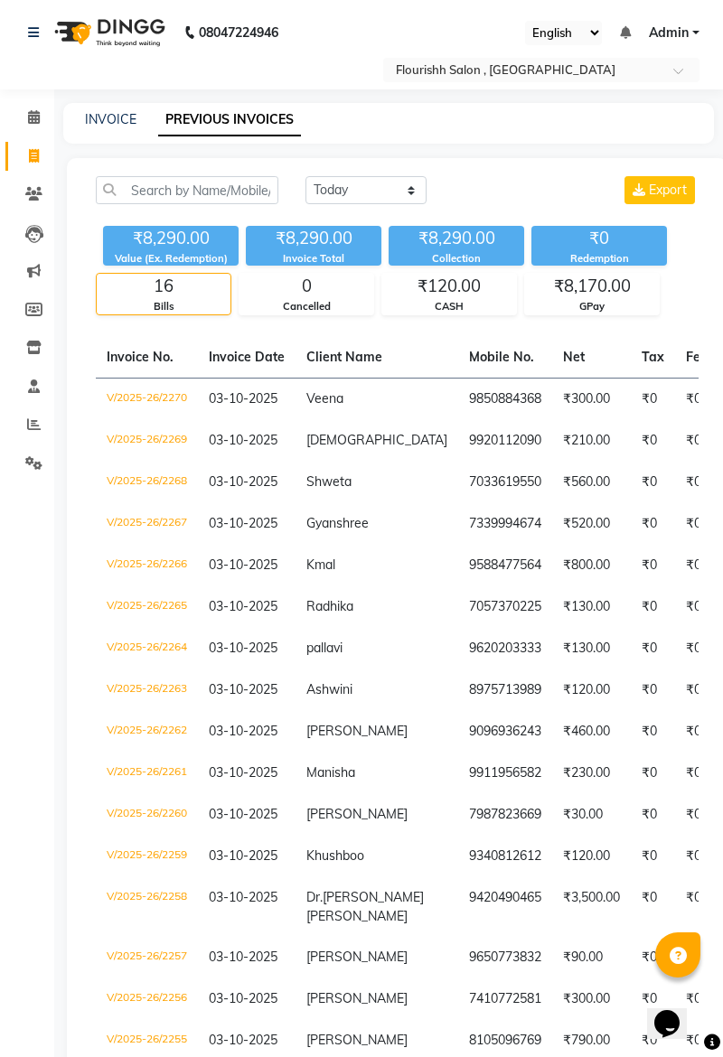
select select "4182"
select select "service"
